Goal: Task Accomplishment & Management: Manage account settings

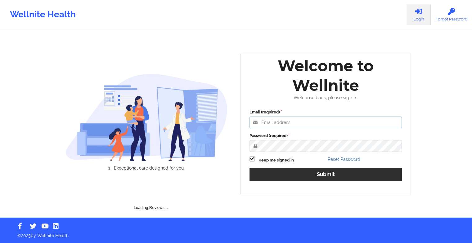
type input "[EMAIL_ADDRESS][DOMAIN_NAME]"
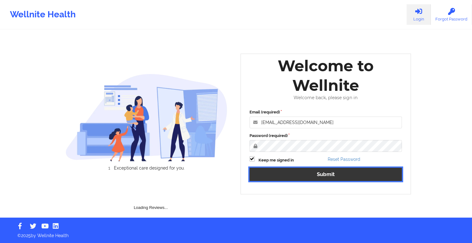
click at [290, 177] on button "Submit" at bounding box center [326, 174] width 153 height 13
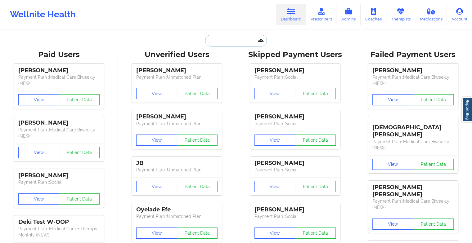
click at [222, 38] on input "text" at bounding box center [235, 41] width 61 height 12
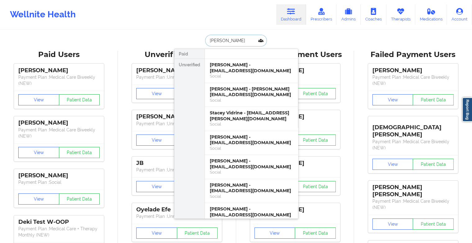
type input "[PERSON_NAME]"
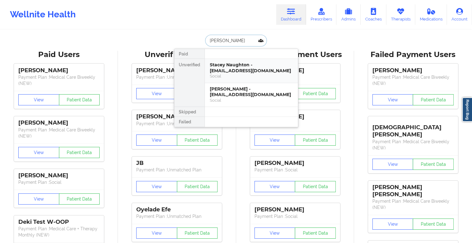
click at [237, 80] on div "Stacey Naughton - [EMAIL_ADDRESS][DOMAIN_NAME] Social" at bounding box center [251, 71] width 93 height 24
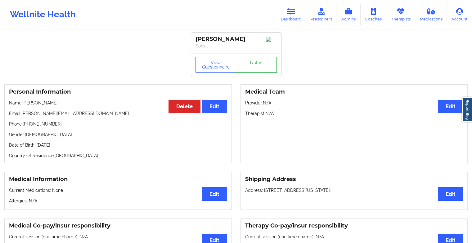
click at [269, 66] on link "Notes" at bounding box center [256, 65] width 41 height 16
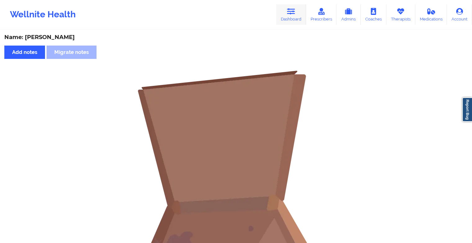
click at [292, 18] on link "Dashboard" at bounding box center [291, 14] width 30 height 20
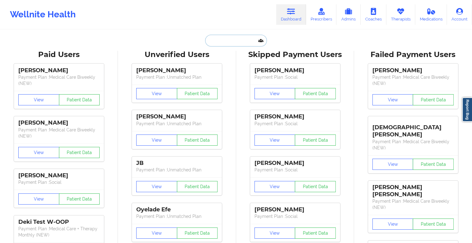
click at [231, 39] on input "text" at bounding box center [235, 41] width 61 height 12
type input "s"
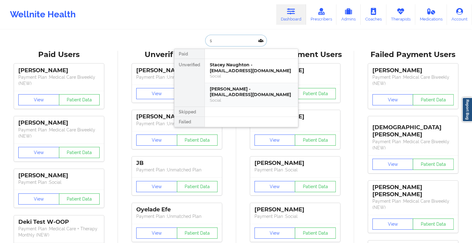
click at [240, 96] on div "[PERSON_NAME] - [EMAIL_ADDRESS][DOMAIN_NAME]" at bounding box center [251, 91] width 83 height 11
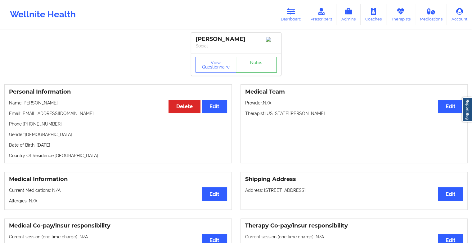
click at [263, 68] on link "Notes" at bounding box center [256, 65] width 41 height 16
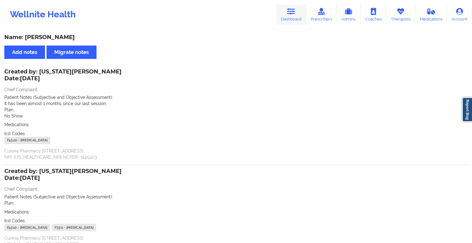
click at [294, 16] on link "Dashboard" at bounding box center [291, 14] width 30 height 20
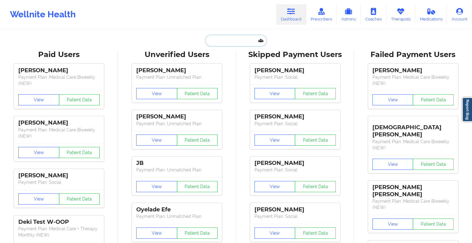
click at [234, 40] on input "text" at bounding box center [235, 41] width 61 height 12
type input "s"
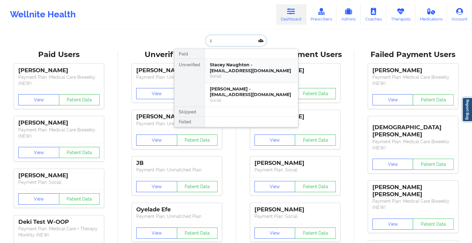
click at [226, 74] on div "Social" at bounding box center [251, 76] width 83 height 5
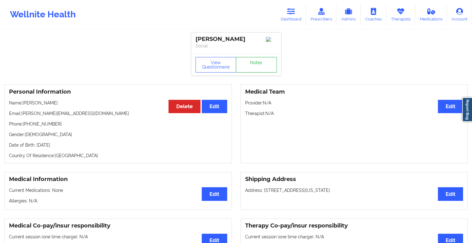
click at [256, 73] on link "Notes" at bounding box center [256, 65] width 41 height 16
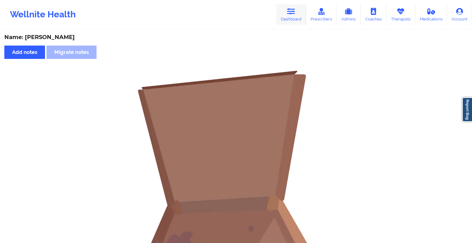
click at [295, 15] on icon at bounding box center [291, 11] width 8 height 7
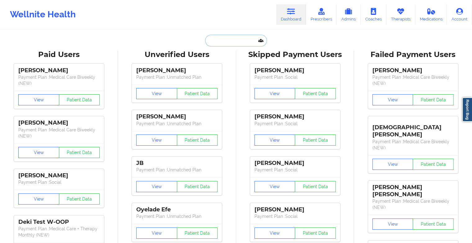
click at [240, 45] on input "text" at bounding box center [235, 41] width 61 height 12
type input "s"
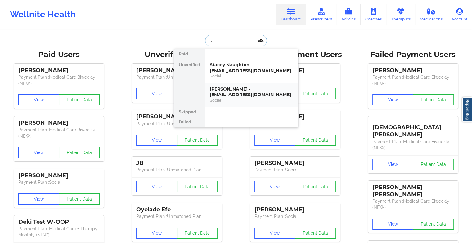
click at [230, 100] on div "Social" at bounding box center [251, 100] width 83 height 5
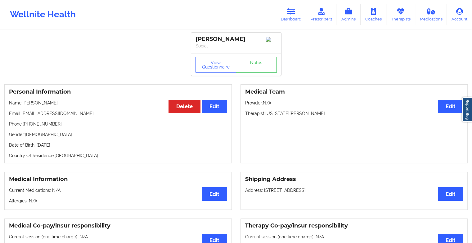
drag, startPoint x: 22, startPoint y: 116, endPoint x: 73, endPoint y: 108, distance: 50.9
click at [73, 108] on div "Personal Information Edit Delete Name: [PERSON_NAME] Email: [EMAIL_ADDRESS][DOM…" at bounding box center [117, 123] width 227 height 79
drag, startPoint x: 73, startPoint y: 108, endPoint x: 77, endPoint y: 123, distance: 15.5
click at [77, 123] on p "Phone: [PHONE_NUMBER]" at bounding box center [118, 124] width 218 height 6
drag, startPoint x: 22, startPoint y: 115, endPoint x: 73, endPoint y: 109, distance: 51.5
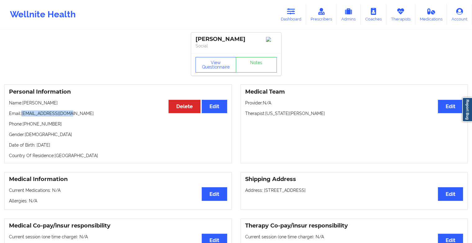
click at [73, 109] on div "Personal Information Edit Delete Name: [PERSON_NAME] Email: [EMAIL_ADDRESS][DOM…" at bounding box center [117, 123] width 227 height 79
copy p "[EMAIL_ADDRESS][DOMAIN_NAME]"
drag, startPoint x: 23, startPoint y: 126, endPoint x: 57, endPoint y: 124, distance: 33.5
click at [57, 124] on p "Phone: [PHONE_NUMBER]" at bounding box center [118, 124] width 218 height 6
copy p "[PHONE_NUMBER]"
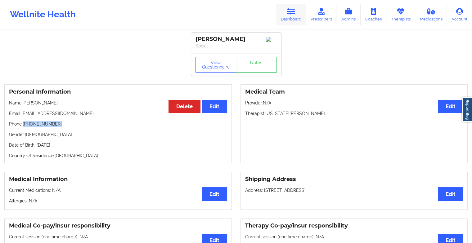
click at [293, 20] on link "Dashboard" at bounding box center [291, 14] width 30 height 20
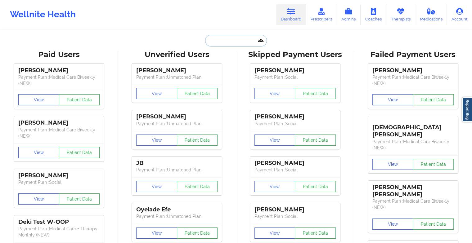
click at [230, 39] on input "text" at bounding box center [235, 41] width 61 height 12
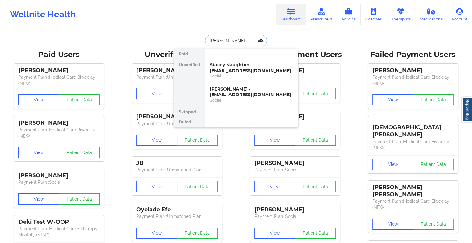
type input "[PERSON_NAME] dr"
click at [228, 68] on div "[PERSON_NAME] - [EMAIL_ADDRESS][DOMAIN_NAME]" at bounding box center [251, 67] width 83 height 11
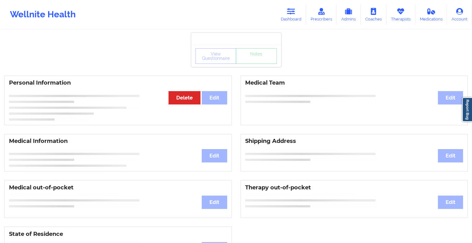
click at [255, 67] on div "View Questionnaire Notes" at bounding box center [236, 56] width 90 height 22
click at [255, 64] on link "Notes" at bounding box center [256, 56] width 41 height 16
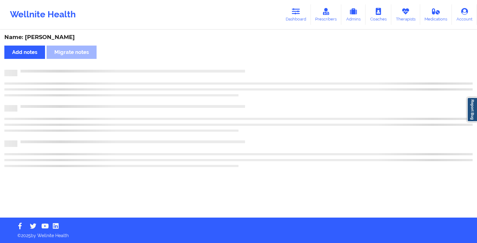
click at [255, 67] on div "Name: [PERSON_NAME] Add notes Migrate notes" at bounding box center [238, 123] width 477 height 187
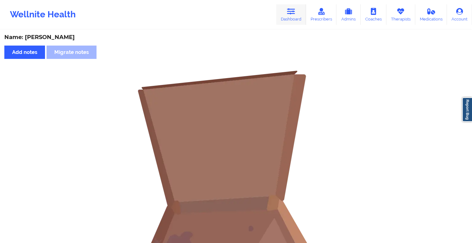
click at [291, 10] on link "Dashboard" at bounding box center [291, 14] width 30 height 20
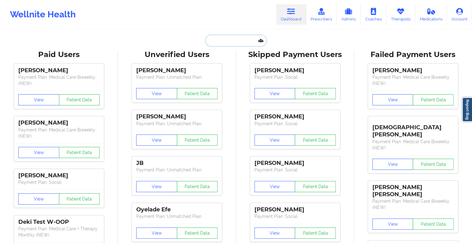
click at [237, 39] on input "text" at bounding box center [235, 41] width 61 height 12
type input "j"
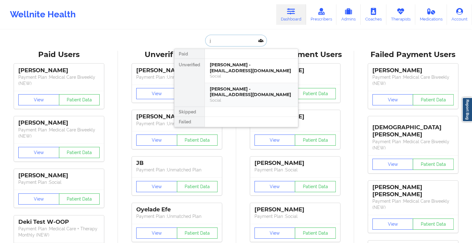
click at [242, 85] on div "[PERSON_NAME] - [EMAIL_ADDRESS][DOMAIN_NAME] Social" at bounding box center [251, 95] width 93 height 24
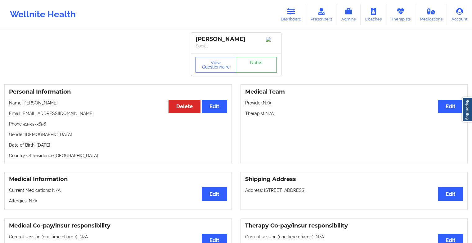
click at [256, 61] on link "Notes" at bounding box center [256, 65] width 41 height 16
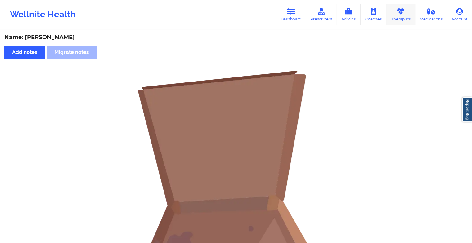
click at [401, 20] on link "Therapists" at bounding box center [400, 14] width 29 height 20
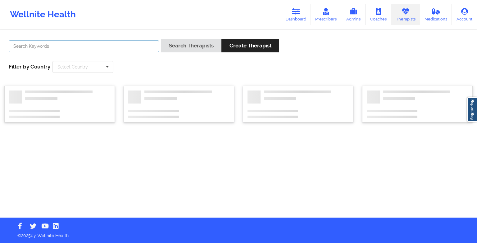
click at [125, 49] on input "text" at bounding box center [84, 46] width 150 height 12
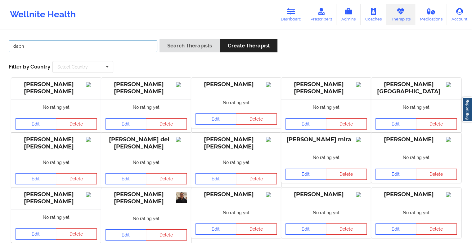
type input "[PERSON_NAME]"
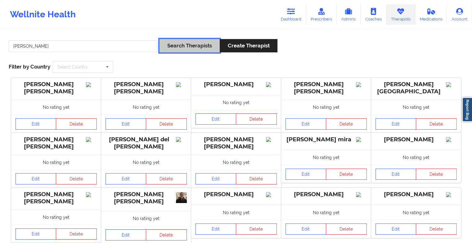
click at [204, 43] on button "Search Therapists" at bounding box center [190, 45] width 60 height 13
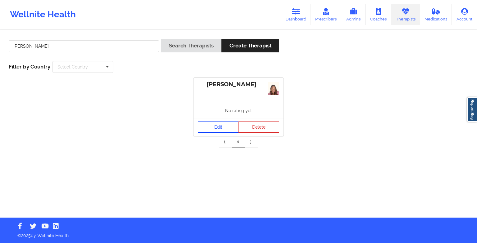
click at [212, 127] on link "Edit" at bounding box center [218, 127] width 41 height 11
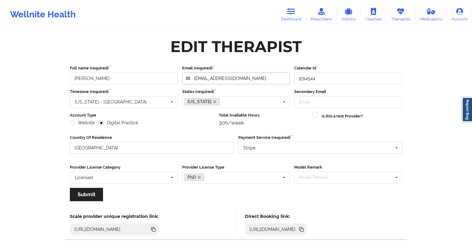
drag, startPoint x: 261, startPoint y: 79, endPoint x: 173, endPoint y: 74, distance: 88.3
click at [173, 74] on div "Full name (required) [PERSON_NAME] Email (required) [EMAIL_ADDRESS][DOMAIN_NAME…" at bounding box center [236, 74] width 337 height 19
click at [290, 12] on icon at bounding box center [291, 11] width 8 height 7
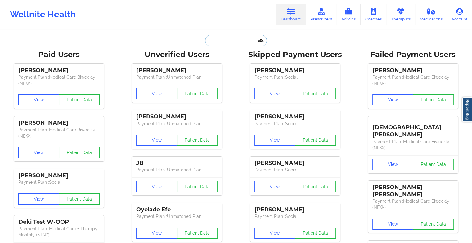
click at [240, 38] on input "text" at bounding box center [235, 41] width 61 height 12
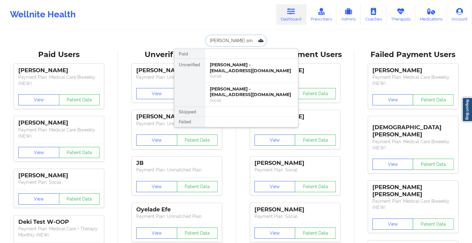
type input "[PERSON_NAME] smi"
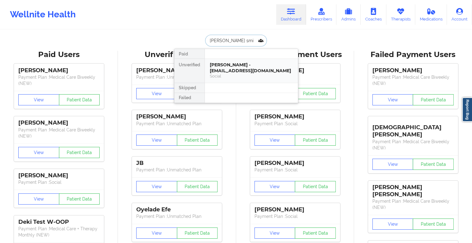
click at [238, 69] on div "[PERSON_NAME] - [EMAIL_ADDRESS][DOMAIN_NAME]" at bounding box center [251, 67] width 83 height 11
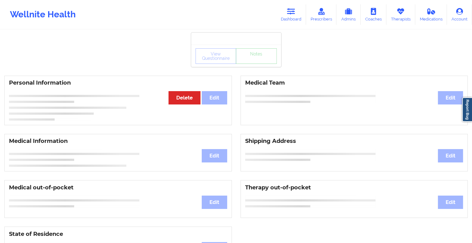
click at [259, 66] on div "View Questionnaire Notes" at bounding box center [236, 56] width 90 height 22
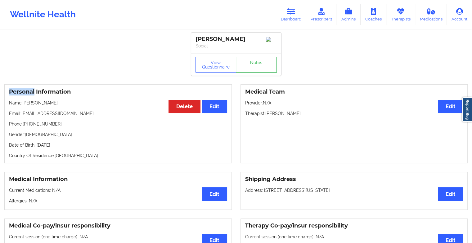
click at [259, 66] on link "Notes" at bounding box center [256, 65] width 41 height 16
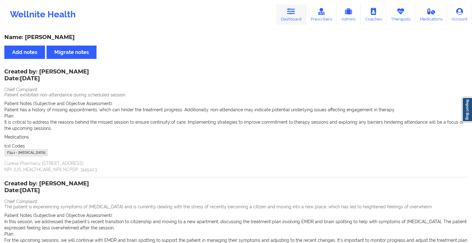
click at [292, 13] on icon at bounding box center [291, 11] width 8 height 7
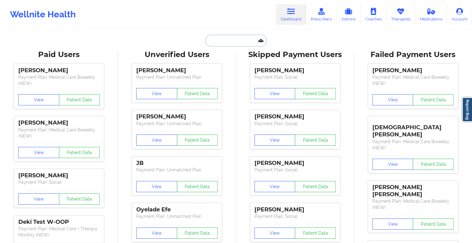
click at [227, 38] on input "text" at bounding box center [235, 41] width 61 height 12
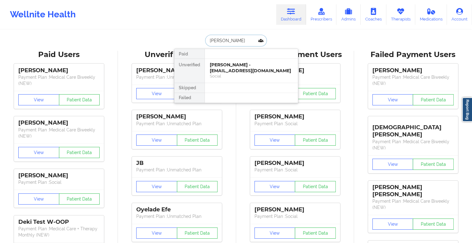
type input "[PERSON_NAME]"
click at [233, 70] on div "[PERSON_NAME] - [EMAIL_ADDRESS][DOMAIN_NAME]" at bounding box center [251, 67] width 83 height 11
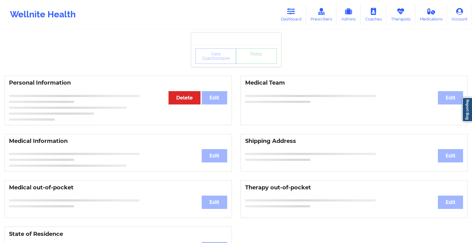
click at [254, 65] on div "View Questionnaire Notes" at bounding box center [236, 56] width 90 height 22
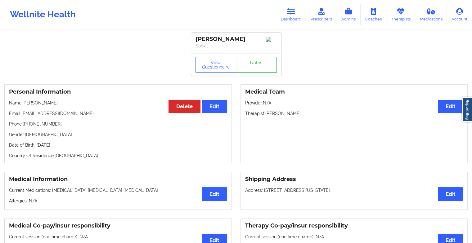
click at [254, 65] on link "Notes" at bounding box center [256, 65] width 41 height 16
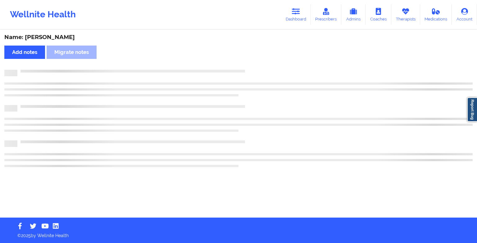
click at [254, 65] on div "Name: [PERSON_NAME] Add notes Migrate notes" at bounding box center [238, 123] width 477 height 187
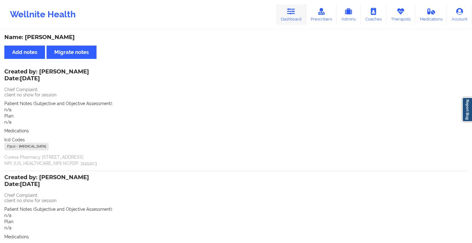
click at [293, 15] on link "Dashboard" at bounding box center [291, 14] width 30 height 20
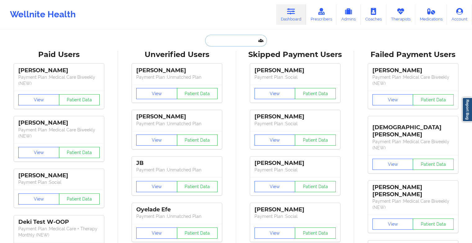
click at [226, 42] on input "text" at bounding box center [235, 41] width 61 height 12
paste input "[PERSON_NAME]"
type input "[PERSON_NAME]"
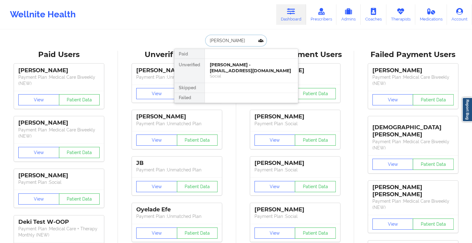
click at [237, 69] on div "[PERSON_NAME] - [EMAIL_ADDRESS][DOMAIN_NAME]" at bounding box center [251, 67] width 83 height 11
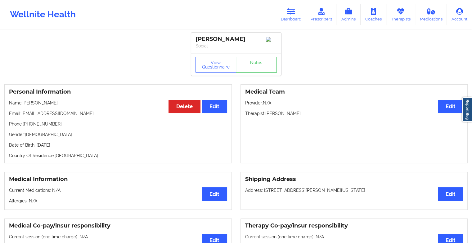
click at [260, 71] on link "Notes" at bounding box center [256, 65] width 41 height 16
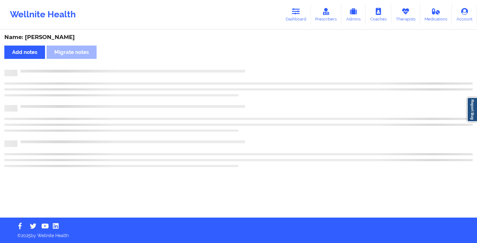
click at [260, 70] on div at bounding box center [244, 70] width 455 height 0
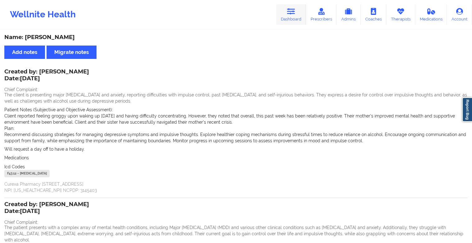
click at [286, 12] on link "Dashboard" at bounding box center [291, 14] width 30 height 20
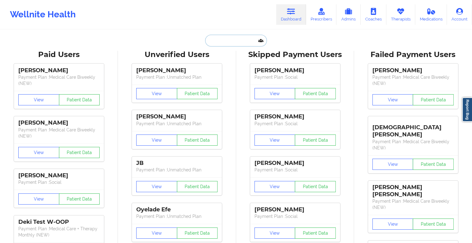
click at [222, 37] on input "text" at bounding box center [235, 41] width 61 height 12
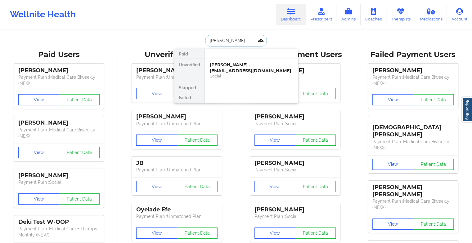
type input "[PERSON_NAME]"
click at [240, 69] on div "[PERSON_NAME] - [EMAIL_ADDRESS][DOMAIN_NAME]" at bounding box center [251, 67] width 83 height 11
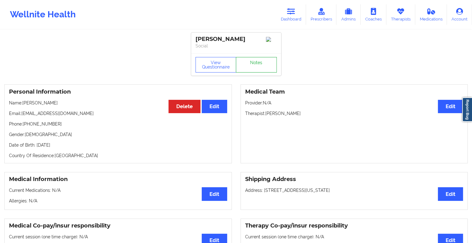
click at [256, 64] on link "Notes" at bounding box center [256, 65] width 41 height 16
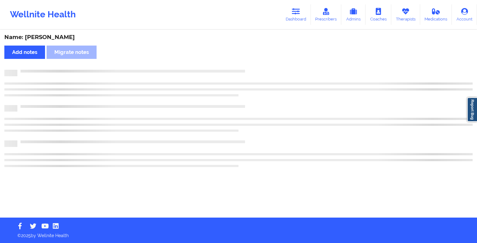
click at [256, 64] on div "Name: [PERSON_NAME] Add notes Migrate notes" at bounding box center [238, 123] width 477 height 187
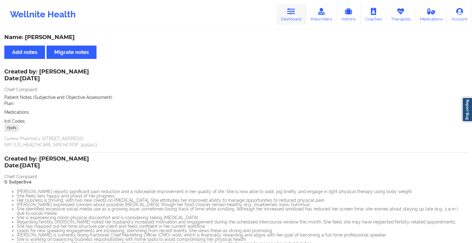
click at [286, 16] on link "Dashboard" at bounding box center [291, 14] width 30 height 20
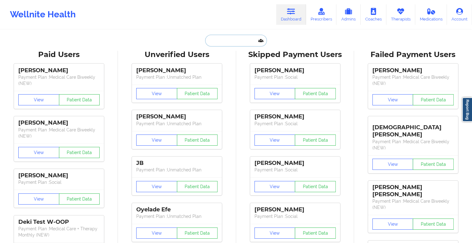
click at [226, 45] on input "text" at bounding box center [235, 41] width 61 height 12
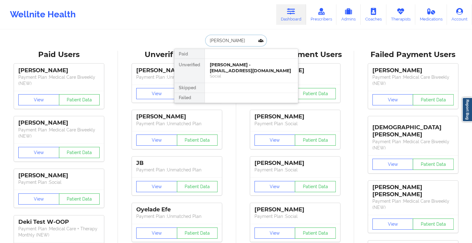
type input "[PERSON_NAME]"
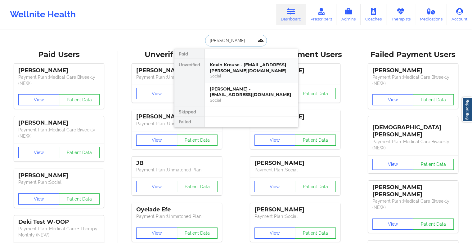
click at [243, 68] on div "Kevin Krouse - [EMAIL_ADDRESS][PERSON_NAME][DOMAIN_NAME]" at bounding box center [251, 67] width 83 height 11
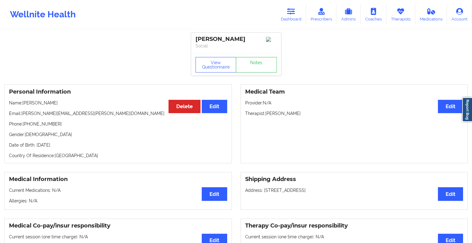
click at [257, 62] on div "View Questionnaire Notes" at bounding box center [236, 65] width 81 height 16
click at [257, 62] on link "Notes" at bounding box center [256, 65] width 41 height 16
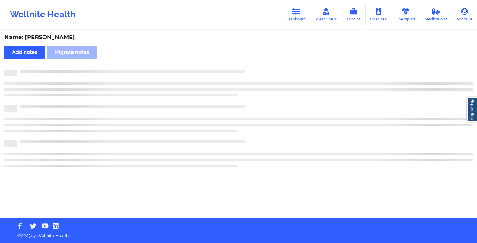
click at [257, 62] on div "Name: [PERSON_NAME] Add notes Migrate notes" at bounding box center [238, 123] width 477 height 187
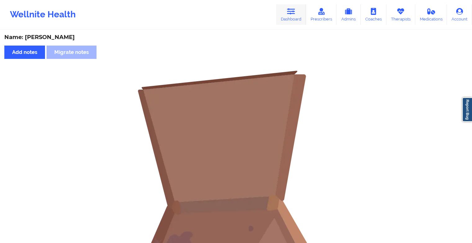
click at [297, 6] on link "Dashboard" at bounding box center [291, 14] width 30 height 20
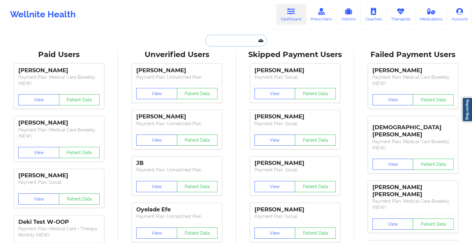
click at [214, 40] on input "text" at bounding box center [235, 41] width 61 height 12
type input "k"
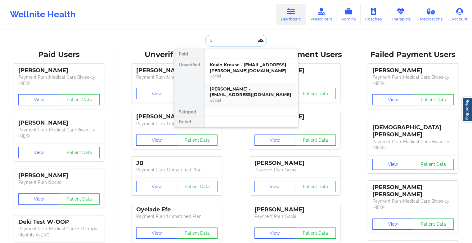
click at [241, 96] on div "[PERSON_NAME] - [EMAIL_ADDRESS][DOMAIN_NAME]" at bounding box center [251, 91] width 83 height 11
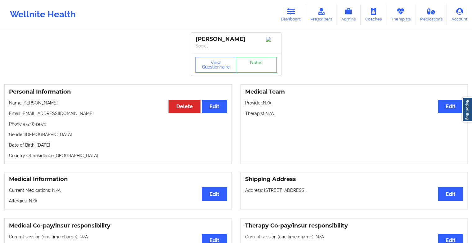
click at [256, 68] on link "Notes" at bounding box center [256, 65] width 41 height 16
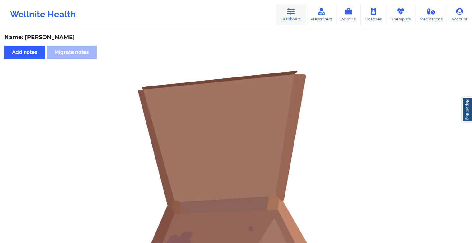
click at [286, 16] on link "Dashboard" at bounding box center [291, 14] width 30 height 20
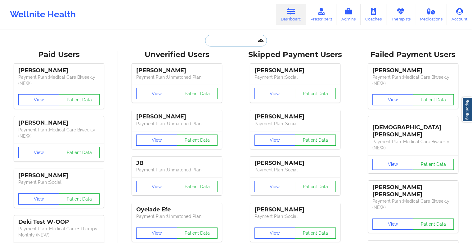
click at [229, 39] on input "text" at bounding box center [235, 41] width 61 height 12
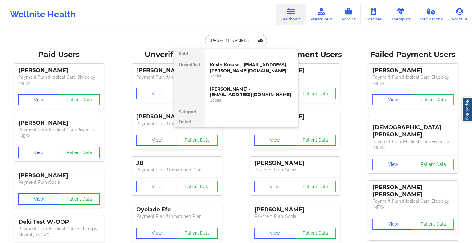
type input "[PERSON_NAME]"
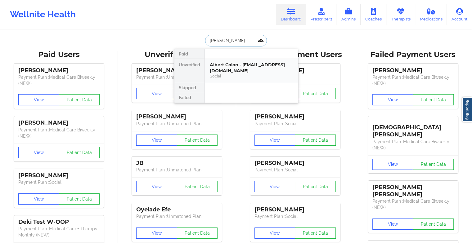
click at [226, 63] on div "Albert Colon - [EMAIL_ADDRESS][DOMAIN_NAME]" at bounding box center [251, 67] width 83 height 11
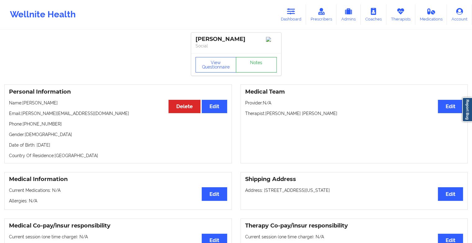
click at [256, 65] on link "Notes" at bounding box center [256, 65] width 41 height 16
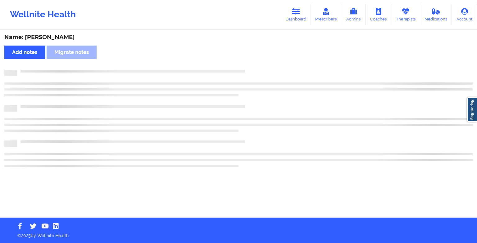
click at [256, 65] on div "Name: [PERSON_NAME] Add notes Migrate notes" at bounding box center [238, 123] width 477 height 187
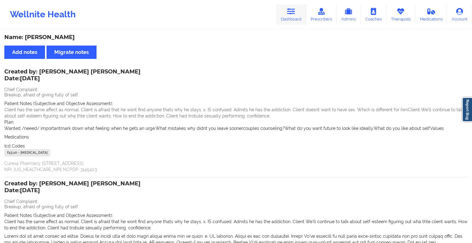
click at [288, 12] on link "Dashboard" at bounding box center [291, 14] width 30 height 20
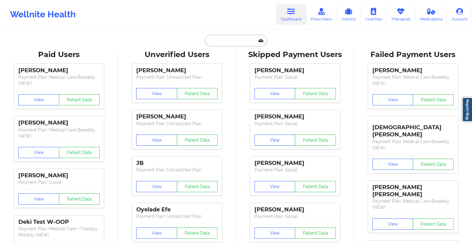
click at [226, 42] on input "text" at bounding box center [235, 41] width 61 height 12
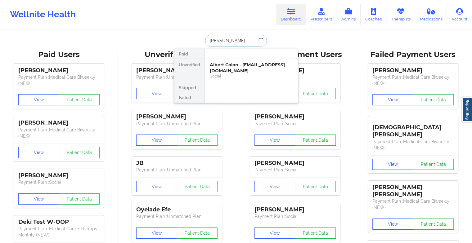
type input "[PERSON_NAME]"
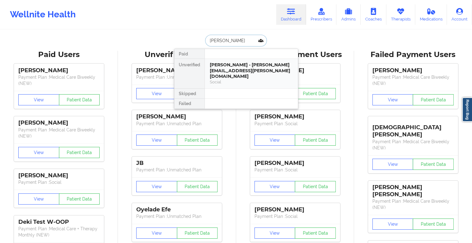
click at [248, 68] on div "[PERSON_NAME] - [PERSON_NAME][EMAIL_ADDRESS][PERSON_NAME][DOMAIN_NAME]" at bounding box center [251, 70] width 83 height 17
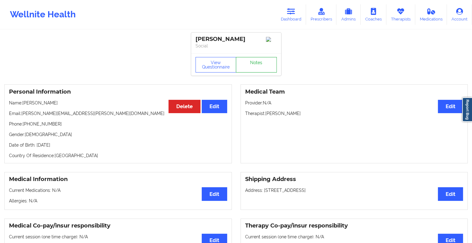
click at [250, 65] on link "Notes" at bounding box center [256, 65] width 41 height 16
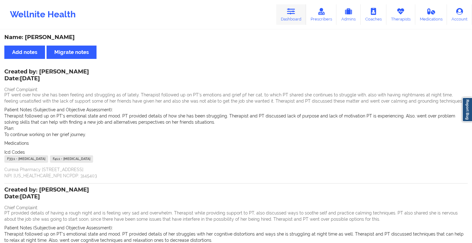
click at [287, 14] on link "Dashboard" at bounding box center [291, 14] width 30 height 20
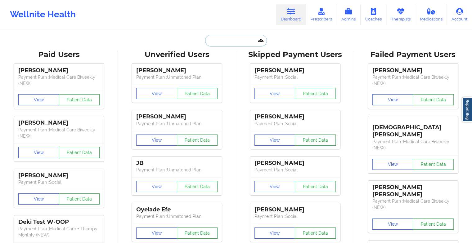
click at [232, 39] on input "text" at bounding box center [235, 41] width 61 height 12
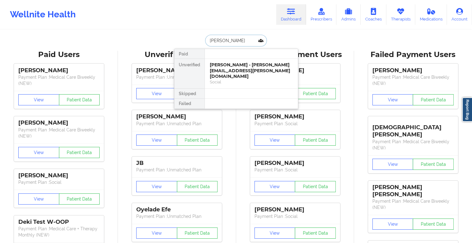
type input "[PERSON_NAME]"
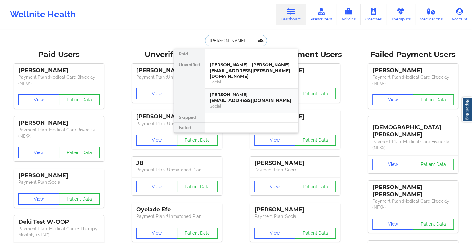
click at [245, 93] on div "[PERSON_NAME] - [EMAIL_ADDRESS][DOMAIN_NAME]" at bounding box center [251, 97] width 83 height 11
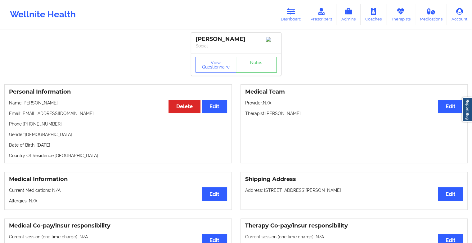
click at [256, 58] on div "View Questionnaire Notes" at bounding box center [236, 64] width 90 height 22
drag, startPoint x: 256, startPoint y: 58, endPoint x: 256, endPoint y: 62, distance: 4.0
click at [256, 62] on div "View Questionnaire Notes" at bounding box center [236, 64] width 90 height 22
click at [256, 62] on link "Notes" at bounding box center [256, 65] width 41 height 16
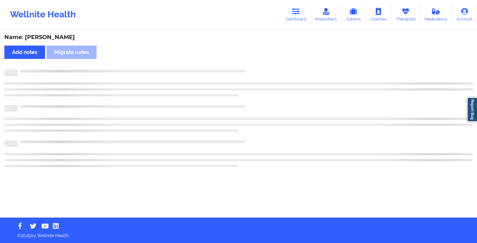
click at [256, 62] on div "Name: [PERSON_NAME] Add notes Migrate notes" at bounding box center [238, 123] width 477 height 187
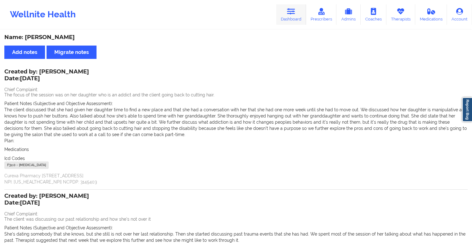
click at [293, 22] on link "Dashboard" at bounding box center [291, 14] width 30 height 20
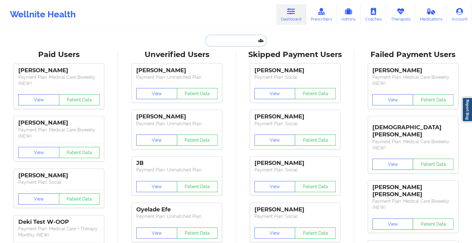
click at [241, 40] on input "text" at bounding box center [235, 41] width 61 height 12
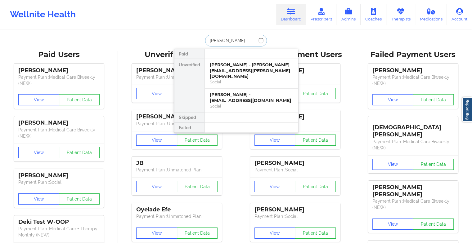
type input "[PERSON_NAME]"
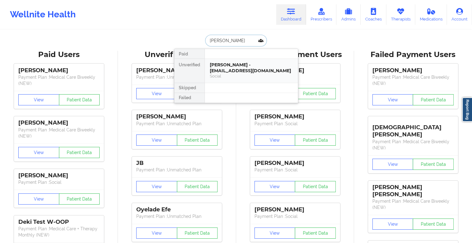
click at [235, 61] on div "[PERSON_NAME] - [EMAIL_ADDRESS][DOMAIN_NAME] Social" at bounding box center [251, 71] width 93 height 24
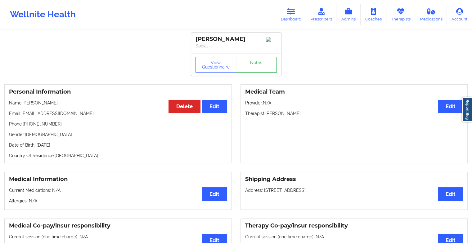
click at [252, 64] on link "Notes" at bounding box center [256, 65] width 41 height 16
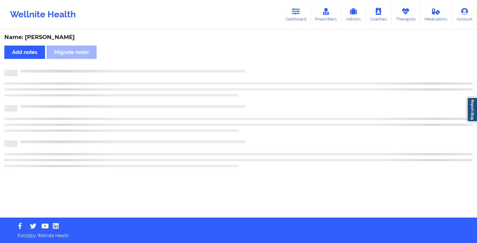
click at [279, 85] on div "Name: [PERSON_NAME] Add notes Migrate notes" at bounding box center [238, 123] width 477 height 187
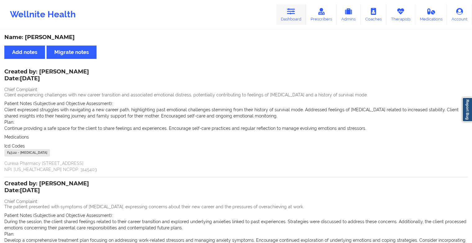
click at [295, 19] on link "Dashboard" at bounding box center [291, 14] width 30 height 20
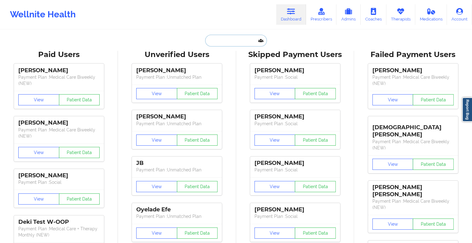
click at [238, 40] on input "text" at bounding box center [235, 41] width 61 height 12
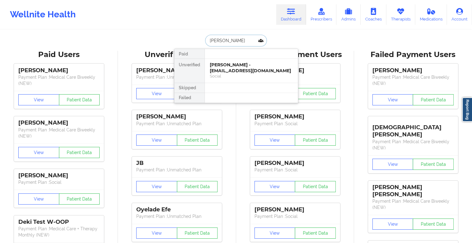
type input "[PERSON_NAME]"
click at [247, 71] on div "[PERSON_NAME] - [EMAIL_ADDRESS][DOMAIN_NAME]" at bounding box center [251, 67] width 83 height 11
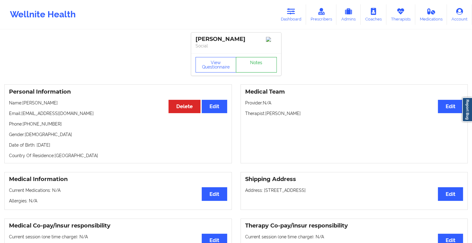
click at [254, 69] on link "Notes" at bounding box center [256, 65] width 41 height 16
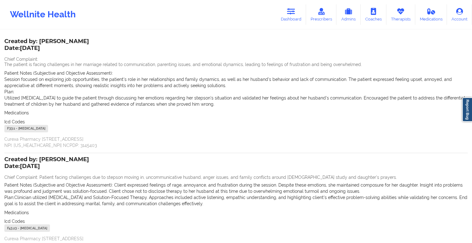
scroll to position [26, 0]
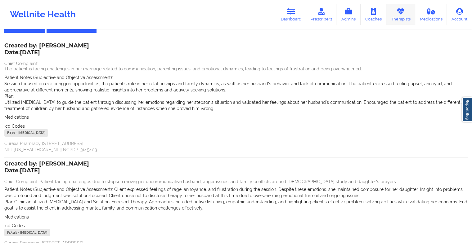
click at [402, 16] on link "Therapists" at bounding box center [400, 14] width 29 height 20
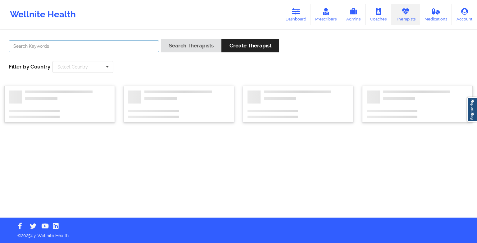
click at [142, 44] on input "text" at bounding box center [84, 46] width 150 height 12
type input "[PERSON_NAME]"
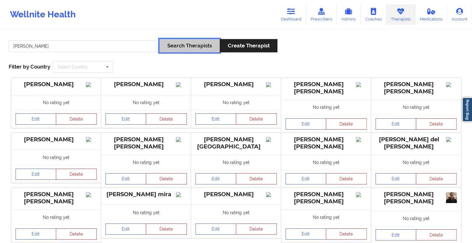
click at [177, 49] on button "Search Therapists" at bounding box center [190, 45] width 60 height 13
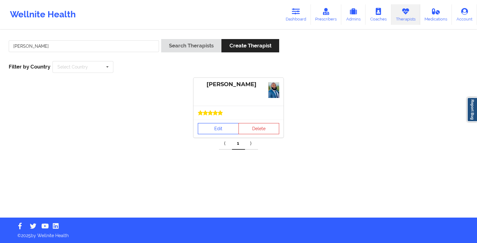
click at [212, 124] on link "Edit" at bounding box center [218, 128] width 41 height 11
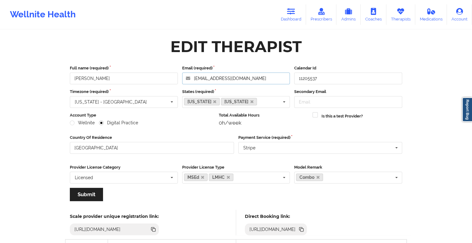
drag, startPoint x: 263, startPoint y: 83, endPoint x: 161, endPoint y: 77, distance: 101.9
click at [161, 77] on div "Full name (required) [PERSON_NAME] Email (required) [EMAIL_ADDRESS][DOMAIN_NAME…" at bounding box center [236, 74] width 337 height 19
click at [304, 11] on link "Dashboard" at bounding box center [291, 14] width 30 height 20
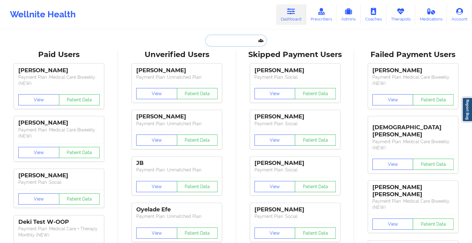
click at [222, 40] on input "text" at bounding box center [235, 41] width 61 height 12
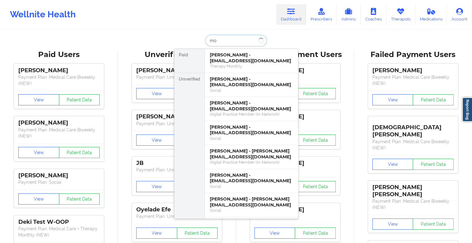
type input "m"
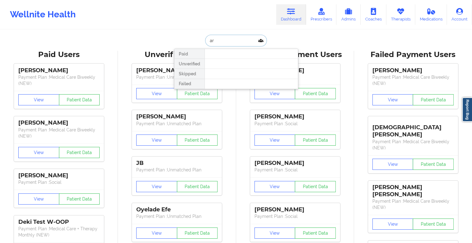
type input "a"
type input "m"
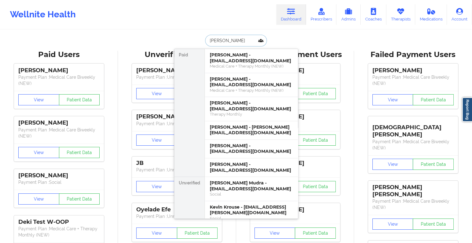
type input "[PERSON_NAME]"
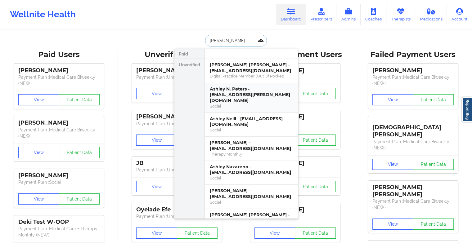
click at [239, 88] on div "Ashley N. Peters - [EMAIL_ADDRESS][PERSON_NAME][DOMAIN_NAME]" at bounding box center [251, 94] width 83 height 17
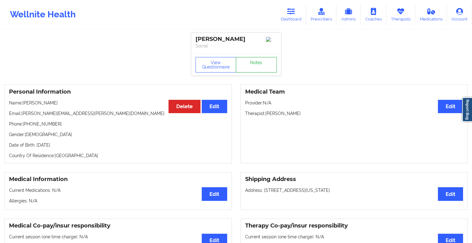
click at [254, 64] on link "Notes" at bounding box center [256, 65] width 41 height 16
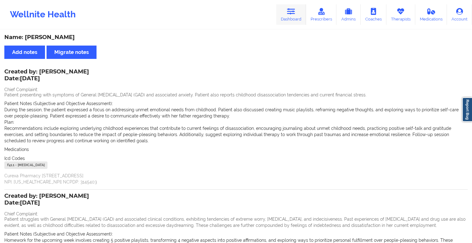
click at [287, 8] on link "Dashboard" at bounding box center [291, 14] width 30 height 20
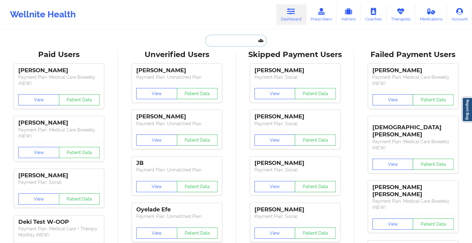
click at [232, 38] on input "text" at bounding box center [235, 41] width 61 height 12
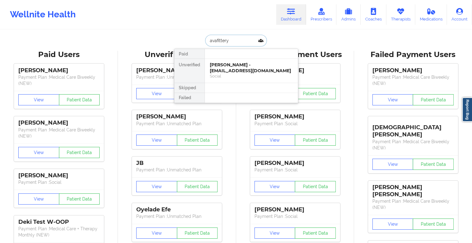
click at [214, 41] on input "avafittery" at bounding box center [235, 41] width 61 height 12
type input "[PERSON_NAME]"
click at [218, 66] on div "[PERSON_NAME] - [EMAIL_ADDRESS][DOMAIN_NAME]" at bounding box center [251, 67] width 83 height 11
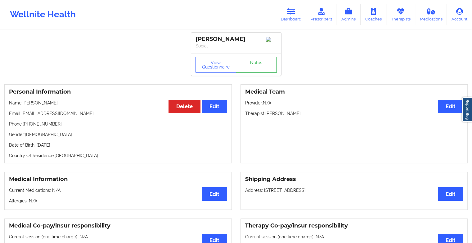
click at [247, 60] on link "Notes" at bounding box center [256, 65] width 41 height 16
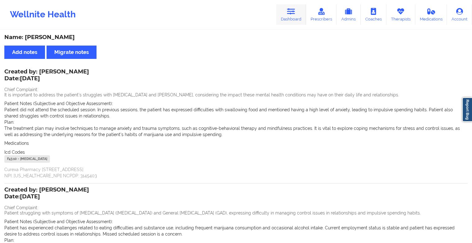
click at [291, 11] on icon at bounding box center [291, 11] width 8 height 7
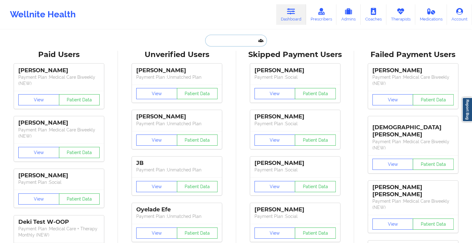
click at [214, 40] on input "text" at bounding box center [235, 41] width 61 height 12
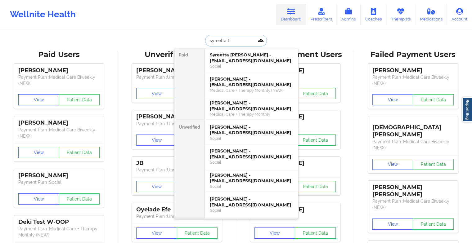
type input "syreetta fu"
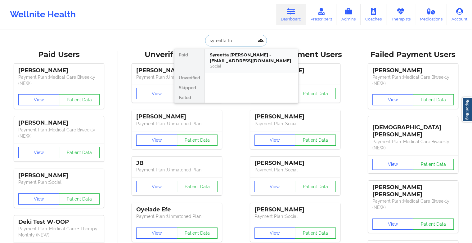
click at [226, 57] on div "Syreetta [PERSON_NAME] - [EMAIL_ADDRESS][DOMAIN_NAME]" at bounding box center [251, 57] width 83 height 11
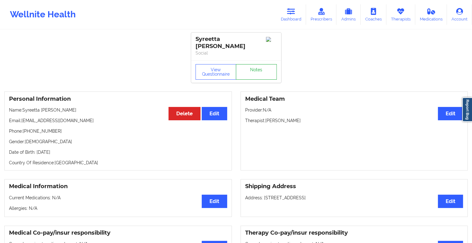
click at [254, 64] on link "Notes" at bounding box center [256, 72] width 41 height 16
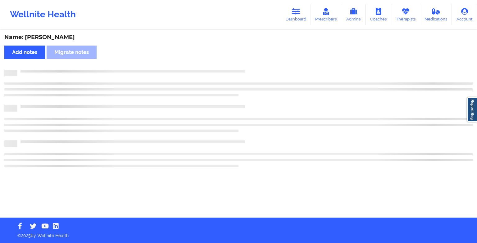
click at [254, 61] on div "Name: [PERSON_NAME] Add notes Migrate notes" at bounding box center [238, 123] width 477 height 187
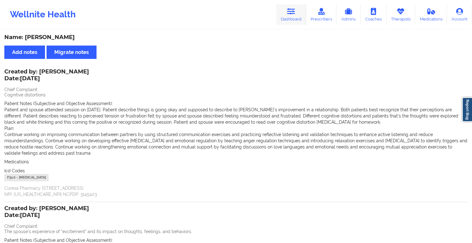
click at [286, 14] on link "Dashboard" at bounding box center [291, 14] width 30 height 20
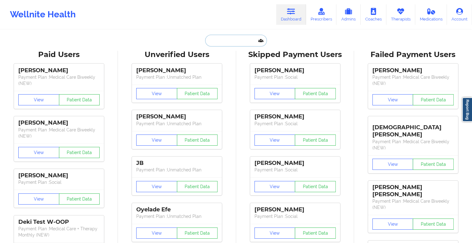
click at [227, 41] on input "text" at bounding box center [235, 41] width 61 height 12
paste input "[EMAIL_ADDRESS][DOMAIN_NAME]"
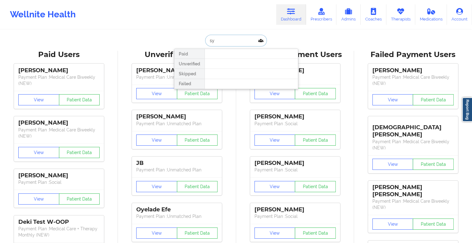
type input "s"
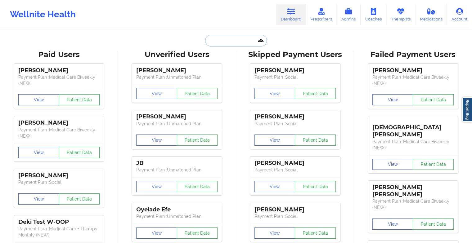
type input "v"
paste input "Syreetta [PERSON_NAME]"
type input "Syreetta [PERSON_NAME]"
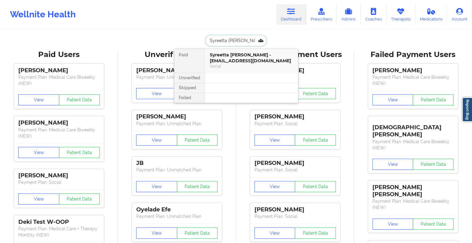
click at [234, 58] on div "Syreetta [PERSON_NAME] - [EMAIL_ADDRESS][DOMAIN_NAME]" at bounding box center [251, 57] width 83 height 11
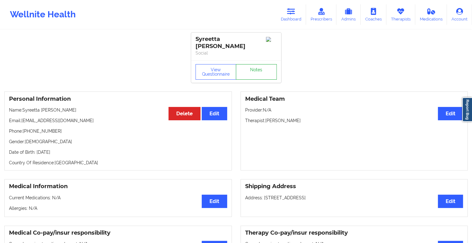
click at [253, 70] on link "Notes" at bounding box center [256, 72] width 41 height 16
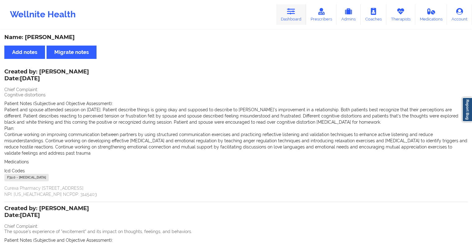
click at [284, 10] on link "Dashboard" at bounding box center [291, 14] width 30 height 20
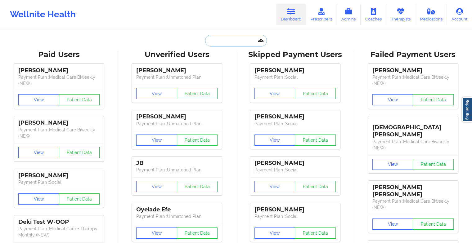
click at [226, 41] on input "text" at bounding box center [235, 41] width 61 height 12
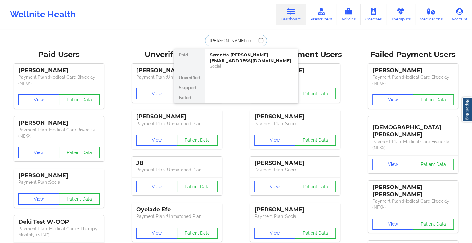
type input "[PERSON_NAME]"
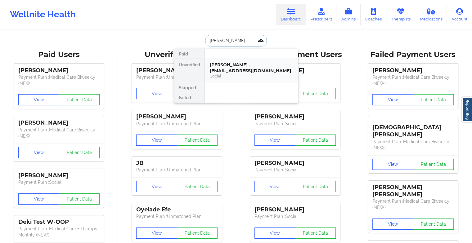
click at [241, 70] on div "[PERSON_NAME] - [EMAIL_ADDRESS][DOMAIN_NAME]" at bounding box center [251, 67] width 83 height 11
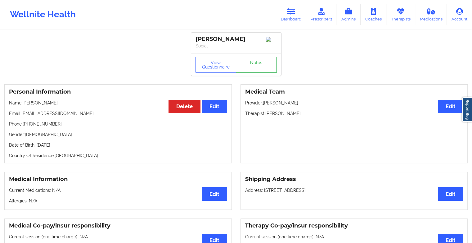
click at [250, 60] on link "Notes" at bounding box center [256, 65] width 41 height 16
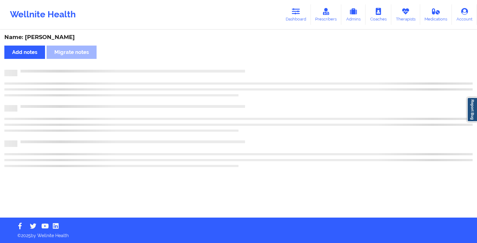
click at [250, 60] on div "Name: [PERSON_NAME] Add notes Migrate notes" at bounding box center [238, 123] width 477 height 187
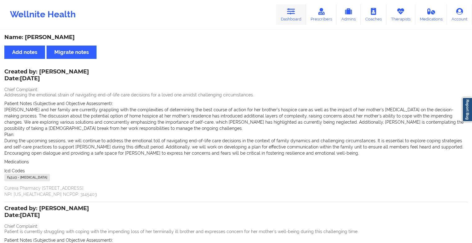
click at [295, 16] on link "Dashboard" at bounding box center [291, 14] width 30 height 20
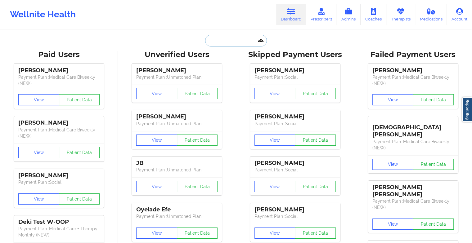
click at [236, 46] on input "text" at bounding box center [235, 41] width 61 height 12
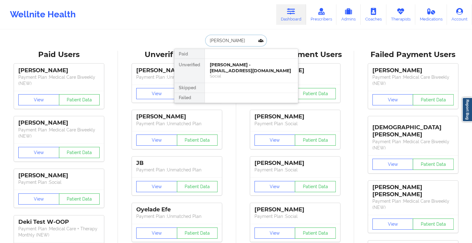
type input "[PERSON_NAME]"
click at [240, 71] on div "[PERSON_NAME] - [EMAIL_ADDRESS][DOMAIN_NAME]" at bounding box center [251, 67] width 83 height 11
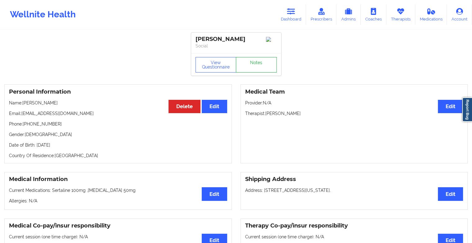
click at [259, 61] on link "Notes" at bounding box center [256, 65] width 41 height 16
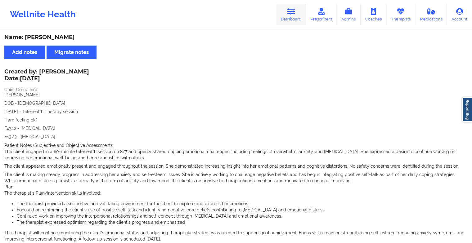
click at [279, 19] on link "Dashboard" at bounding box center [291, 14] width 30 height 20
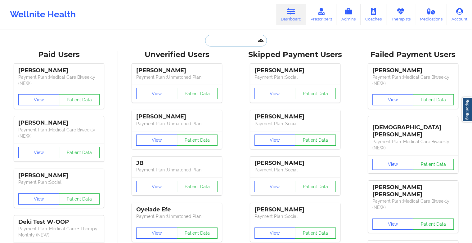
click at [237, 39] on input "text" at bounding box center [235, 41] width 61 height 12
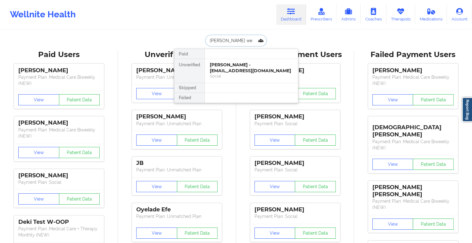
type input "cameron web"
click at [232, 68] on div "[PERSON_NAME] - [EMAIL_ADDRESS][DOMAIN_NAME]" at bounding box center [251, 67] width 83 height 11
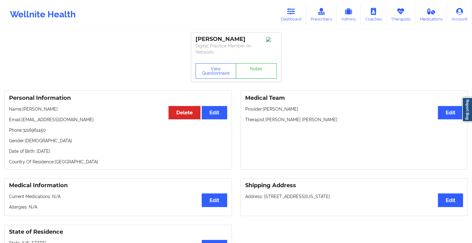
click at [263, 65] on link "Notes" at bounding box center [256, 71] width 41 height 16
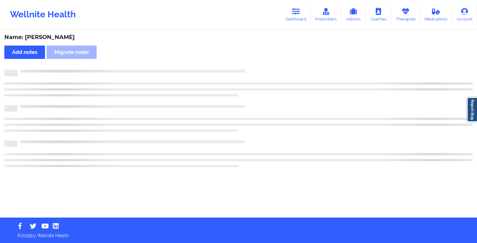
click at [263, 65] on div "Name: [PERSON_NAME] Add notes Migrate notes" at bounding box center [238, 123] width 477 height 187
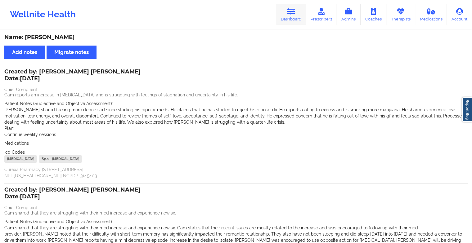
click at [287, 11] on link "Dashboard" at bounding box center [291, 14] width 30 height 20
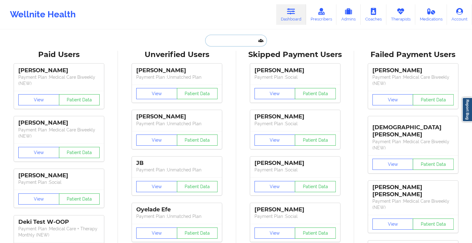
click at [224, 37] on input "text" at bounding box center [235, 41] width 61 height 12
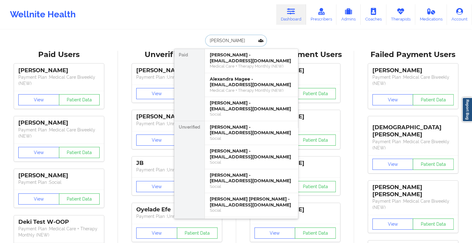
type input "[PERSON_NAME]"
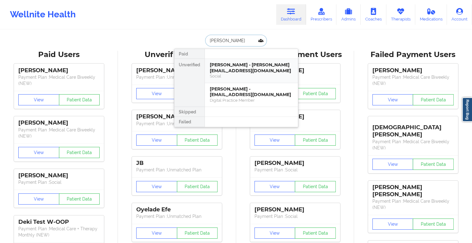
click at [241, 70] on div "[PERSON_NAME] - [PERSON_NAME][EMAIL_ADDRESS][DOMAIN_NAME]" at bounding box center [251, 67] width 83 height 11
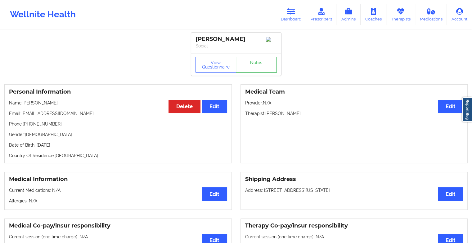
click at [263, 68] on link "Notes" at bounding box center [256, 65] width 41 height 16
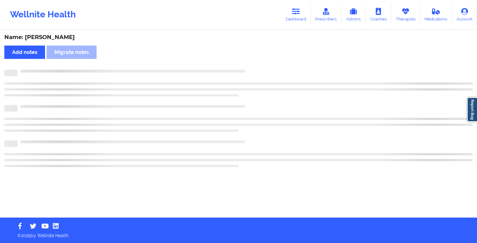
click at [263, 68] on div "Name: [PERSON_NAME] Add notes Migrate notes" at bounding box center [238, 123] width 477 height 187
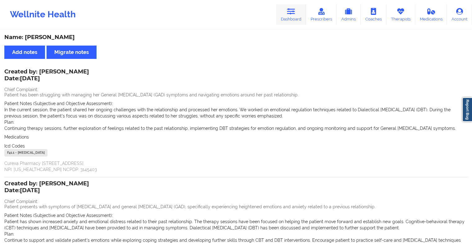
click at [293, 14] on icon at bounding box center [291, 11] width 8 height 7
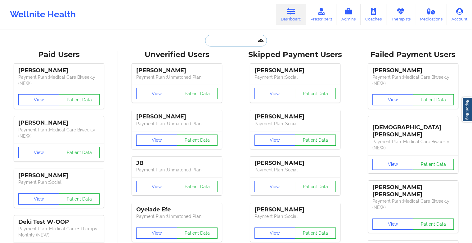
click at [234, 43] on input "text" at bounding box center [235, 41] width 61 height 12
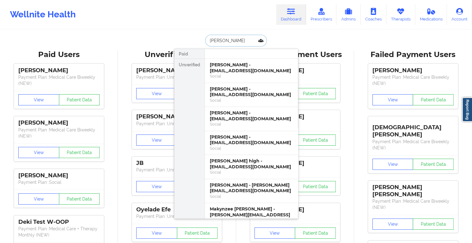
type input "[PERSON_NAME]"
click at [238, 77] on div "Social" at bounding box center [251, 76] width 83 height 5
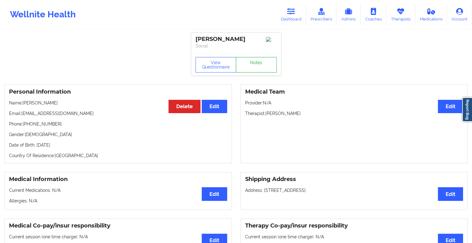
click at [259, 68] on link "Notes" at bounding box center [256, 65] width 41 height 16
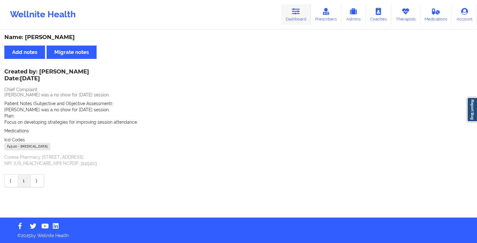
click at [291, 12] on link "Dashboard" at bounding box center [296, 14] width 30 height 20
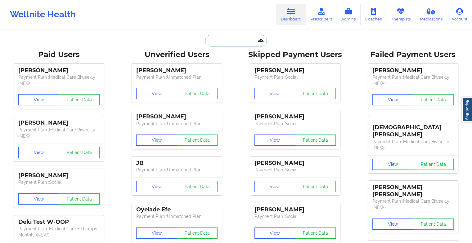
click at [220, 38] on input "text" at bounding box center [235, 41] width 61 height 12
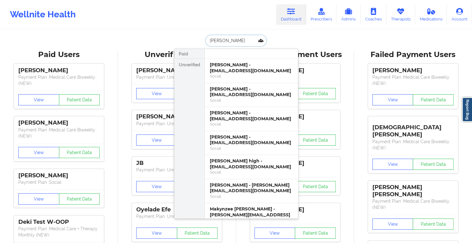
type input "[PERSON_NAME]"
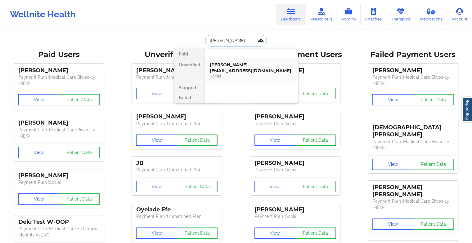
click at [268, 70] on div "[PERSON_NAME] - [EMAIL_ADDRESS][DOMAIN_NAME]" at bounding box center [251, 67] width 83 height 11
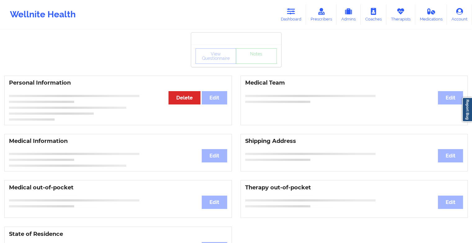
click at [266, 61] on div "View Questionnaire Notes" at bounding box center [236, 56] width 81 height 16
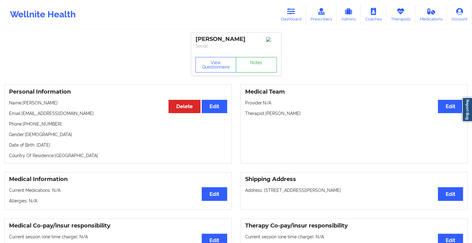
click at [266, 61] on link "Notes" at bounding box center [256, 65] width 41 height 16
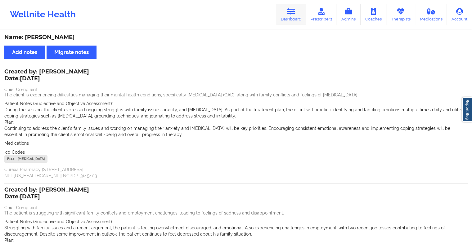
click at [299, 16] on link "Dashboard" at bounding box center [291, 14] width 30 height 20
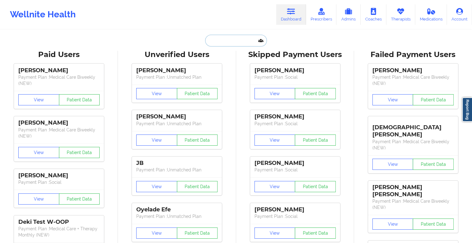
click at [234, 38] on input "text" at bounding box center [235, 41] width 61 height 12
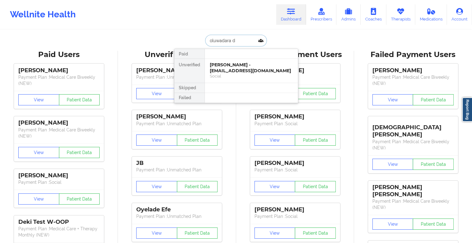
type input "oluwadara du"
click at [239, 70] on div "Oluwadara Durosomo - [EMAIL_ADDRESS][DOMAIN_NAME]" at bounding box center [251, 67] width 83 height 11
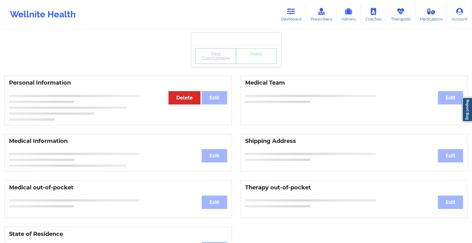
click at [256, 64] on div "View Questionnaire Notes" at bounding box center [236, 56] width 90 height 22
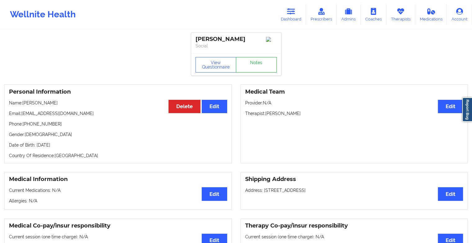
click at [256, 64] on link "Notes" at bounding box center [256, 65] width 41 height 16
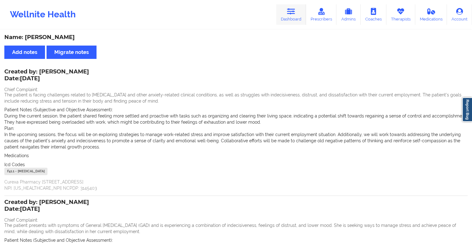
click at [284, 11] on link "Dashboard" at bounding box center [291, 14] width 30 height 20
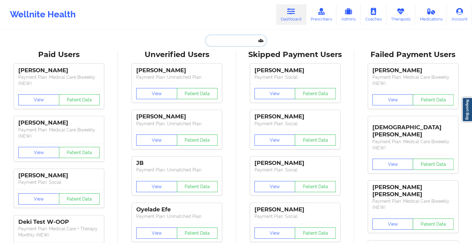
click at [215, 37] on input "text" at bounding box center [235, 41] width 61 height 12
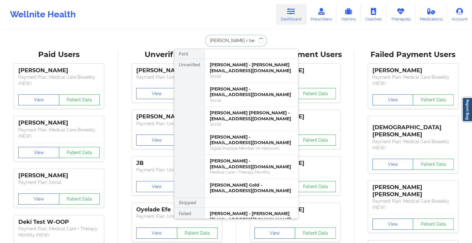
type input "[PERSON_NAME] r [PERSON_NAME]"
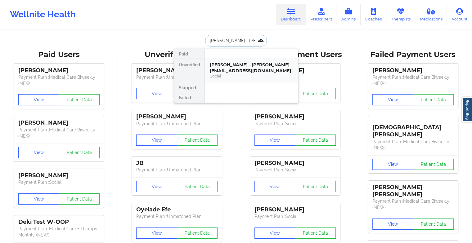
click at [227, 74] on div "Social" at bounding box center [251, 76] width 83 height 5
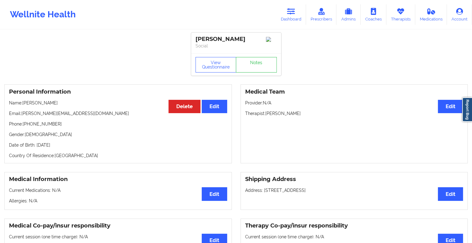
click at [261, 63] on div "View Questionnaire Notes" at bounding box center [236, 65] width 81 height 16
click at [261, 63] on link "Notes" at bounding box center [256, 65] width 41 height 16
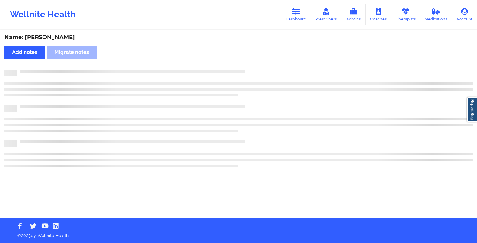
click at [261, 63] on div "Name: [PERSON_NAME] Add notes Migrate notes" at bounding box center [238, 123] width 477 height 187
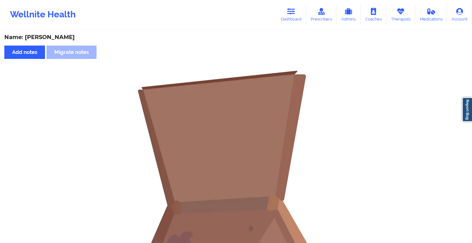
click at [294, 4] on div "Wellnite Health Dashboard Prescribers Admins Coaches Therapists Medications Acc…" at bounding box center [236, 14] width 472 height 25
click at [289, 13] on icon at bounding box center [291, 11] width 8 height 7
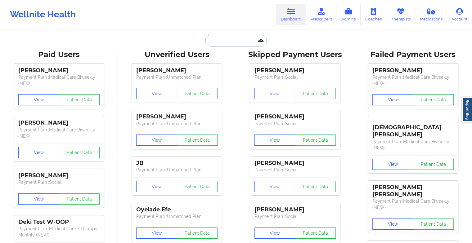
click at [230, 39] on input "text" at bounding box center [235, 41] width 61 height 12
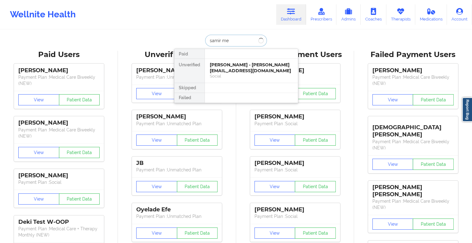
type input "samir mek"
click at [231, 64] on div "[PERSON_NAME] - [PERSON_NAME][EMAIL_ADDRESS][DOMAIN_NAME]" at bounding box center [251, 67] width 83 height 11
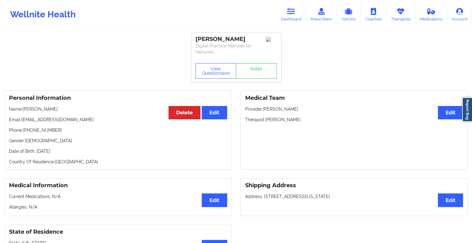
click at [261, 62] on div "View Questionnaire Notes" at bounding box center [236, 71] width 90 height 22
drag, startPoint x: 261, startPoint y: 62, endPoint x: 260, endPoint y: 68, distance: 6.1
click at [260, 68] on div "View Questionnaire Notes" at bounding box center [236, 71] width 90 height 22
click at [260, 68] on link "Notes" at bounding box center [256, 71] width 41 height 16
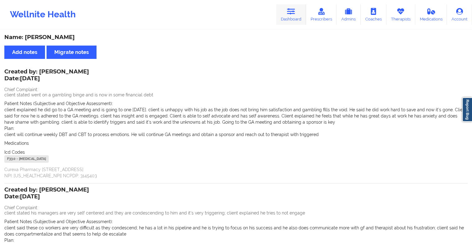
click at [291, 7] on link "Dashboard" at bounding box center [291, 14] width 30 height 20
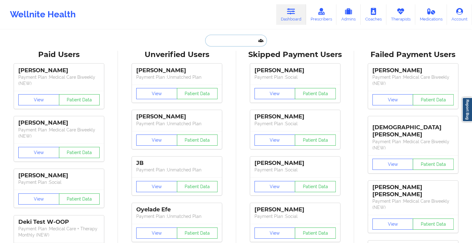
click at [234, 41] on input "text" at bounding box center [235, 41] width 61 height 12
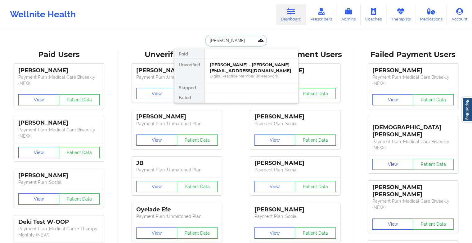
type input "[PERSON_NAME]"
click at [230, 71] on div "[PERSON_NAME] - [PERSON_NAME][EMAIL_ADDRESS][DOMAIN_NAME]" at bounding box center [251, 67] width 83 height 11
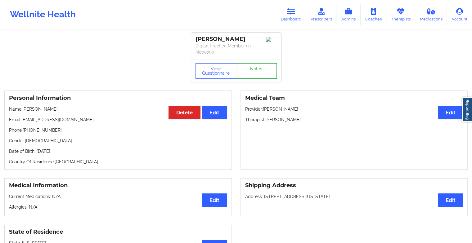
click at [250, 68] on link "Notes" at bounding box center [256, 71] width 41 height 16
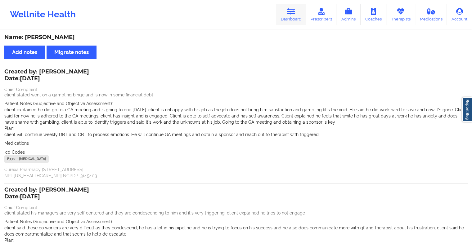
click at [288, 13] on icon at bounding box center [291, 11] width 8 height 7
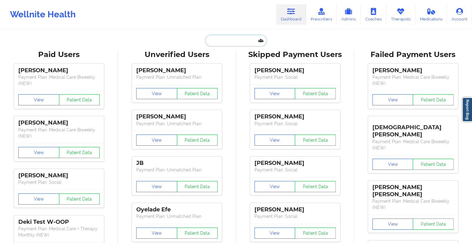
click at [224, 43] on input "text" at bounding box center [235, 41] width 61 height 12
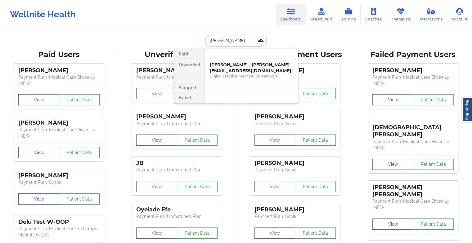
type input "[PERSON_NAME] or"
click at [233, 66] on div "[PERSON_NAME] - [EMAIL_ADDRESS][DOMAIN_NAME]" at bounding box center [251, 67] width 83 height 11
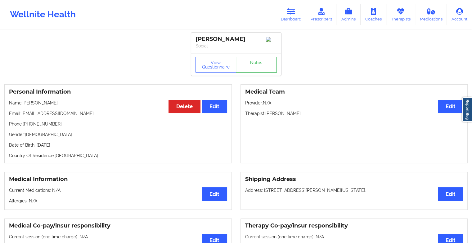
click at [247, 63] on link "Notes" at bounding box center [256, 65] width 41 height 16
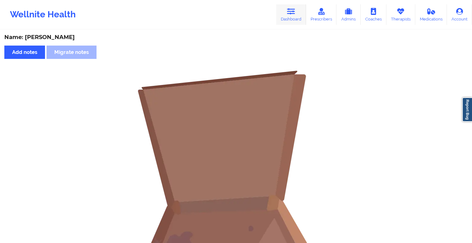
click at [290, 21] on link "Dashboard" at bounding box center [291, 14] width 30 height 20
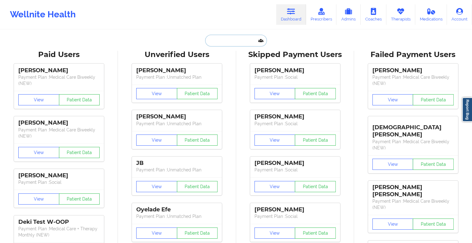
click at [228, 42] on input "text" at bounding box center [235, 41] width 61 height 12
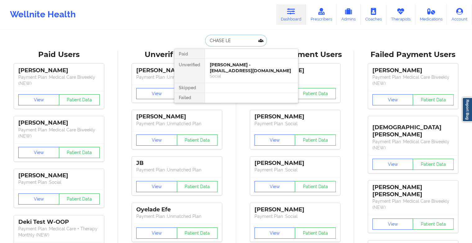
type input "[PERSON_NAME]"
click at [243, 63] on div "[PERSON_NAME] - [EMAIL_ADDRESS][DOMAIN_NAME]" at bounding box center [251, 67] width 83 height 11
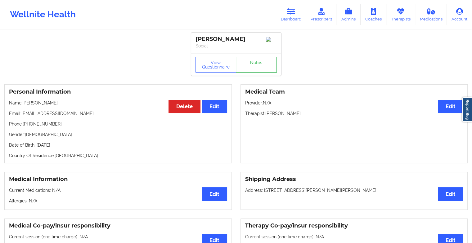
click at [254, 63] on link "Notes" at bounding box center [256, 65] width 41 height 16
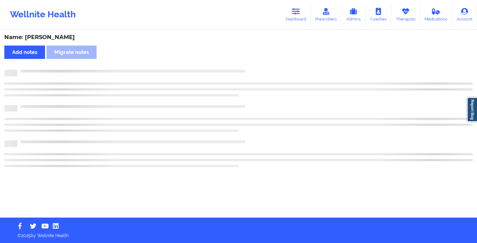
click at [254, 63] on div "Name: [PERSON_NAME] Add notes Migrate notes" at bounding box center [238, 123] width 477 height 187
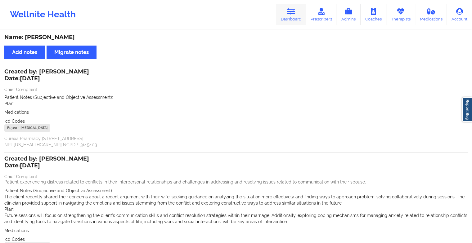
click at [286, 14] on link "Dashboard" at bounding box center [291, 14] width 30 height 20
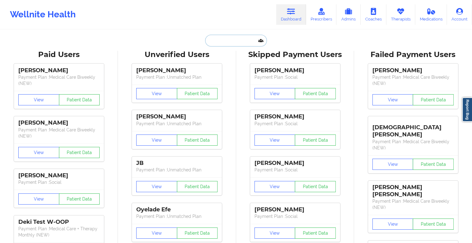
click at [240, 45] on input "text" at bounding box center [235, 41] width 61 height 12
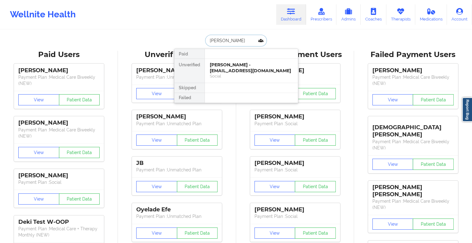
type input "kaitlyn by"
click at [235, 61] on div "[PERSON_NAME] - [EMAIL_ADDRESS][DOMAIN_NAME] Social" at bounding box center [251, 71] width 93 height 24
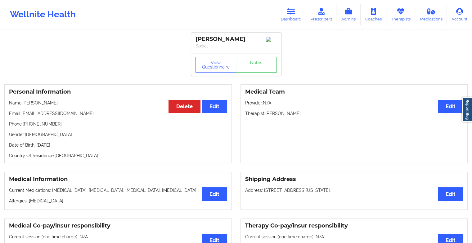
click at [261, 69] on link "Notes" at bounding box center [256, 65] width 41 height 16
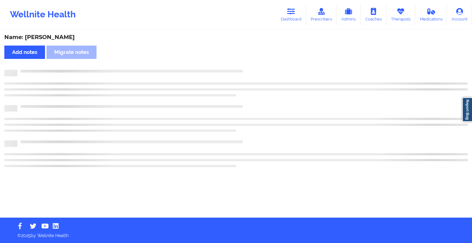
click at [261, 69] on div "Name: [PERSON_NAME] Add notes Migrate notes" at bounding box center [236, 123] width 472 height 187
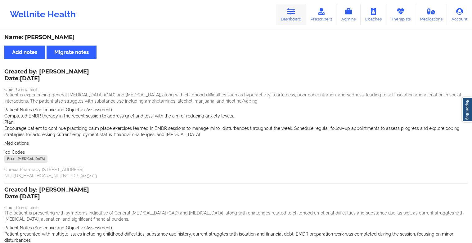
click at [293, 10] on icon at bounding box center [291, 11] width 8 height 7
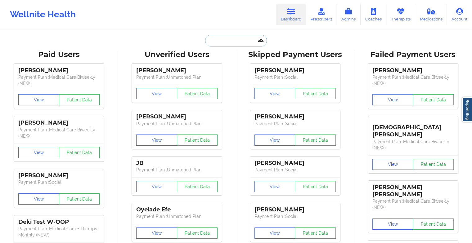
click at [228, 39] on input "text" at bounding box center [235, 41] width 61 height 12
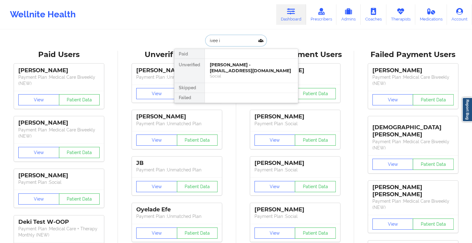
type input "ivee is"
click at [214, 67] on div "Ivee Isidro - [EMAIL_ADDRESS][PERSON_NAME][DOMAIN_NAME]" at bounding box center [251, 67] width 83 height 11
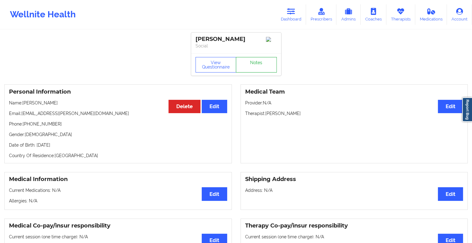
click at [253, 73] on link "Notes" at bounding box center [256, 65] width 41 height 16
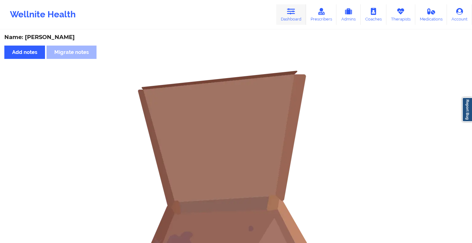
click at [288, 22] on link "Dashboard" at bounding box center [291, 14] width 30 height 20
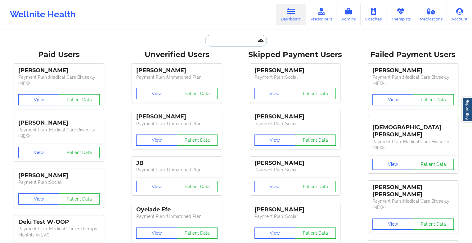
click at [231, 40] on input "text" at bounding box center [235, 41] width 61 height 12
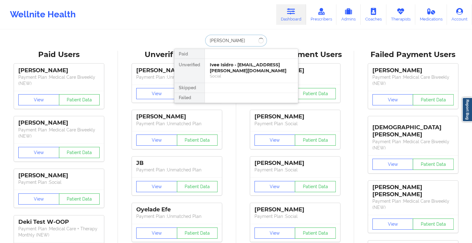
type input "[PERSON_NAME]"
click at [242, 66] on div "[PERSON_NAME] - [EMAIL_ADDRESS][DOMAIN_NAME]" at bounding box center [251, 67] width 83 height 11
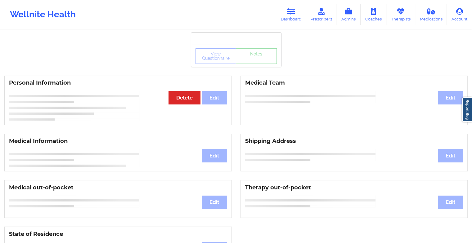
click at [258, 61] on div "View Questionnaire Notes" at bounding box center [236, 56] width 81 height 16
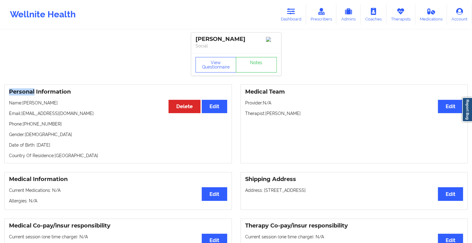
click at [258, 61] on div "View Questionnaire Notes" at bounding box center [236, 65] width 81 height 16
click at [258, 61] on link "Notes" at bounding box center [256, 65] width 41 height 16
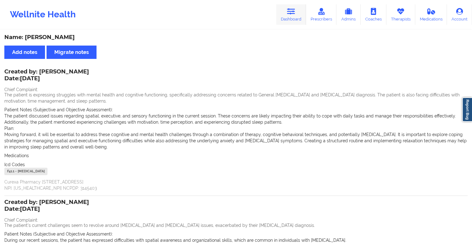
click at [299, 16] on link "Dashboard" at bounding box center [291, 14] width 30 height 20
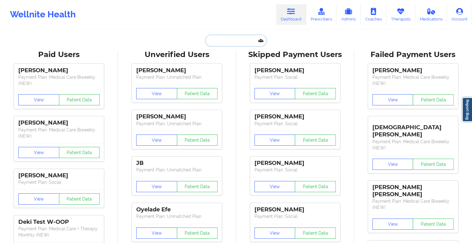
click at [232, 40] on input "text" at bounding box center [235, 41] width 61 height 12
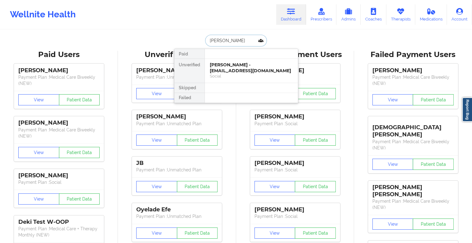
type input "[PERSON_NAME]"
click at [237, 69] on div "[PERSON_NAME] - [EMAIL_ADDRESS][DOMAIN_NAME]" at bounding box center [251, 67] width 83 height 11
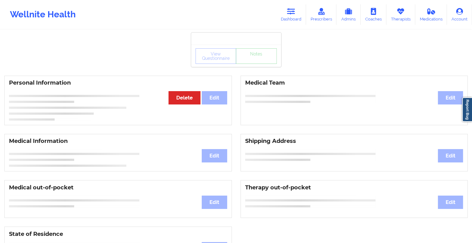
click at [254, 58] on div "View Questionnaire Notes" at bounding box center [236, 56] width 90 height 22
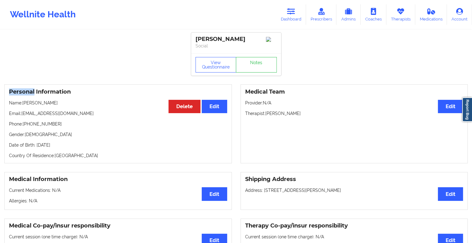
click at [254, 58] on div "View Questionnaire Notes" at bounding box center [236, 64] width 90 height 22
drag, startPoint x: 254, startPoint y: 58, endPoint x: 253, endPoint y: 66, distance: 7.8
click at [253, 66] on link "Notes" at bounding box center [256, 65] width 41 height 16
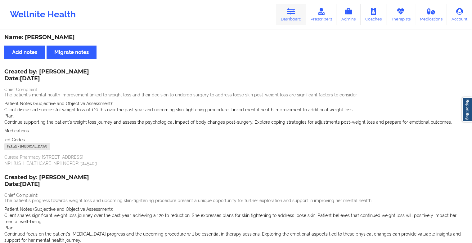
click at [292, 16] on link "Dashboard" at bounding box center [291, 14] width 30 height 20
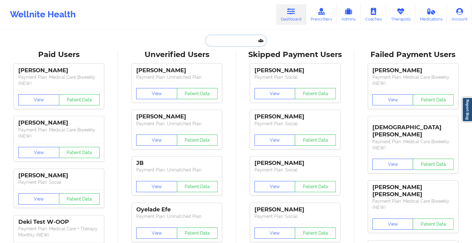
click at [232, 40] on input "text" at bounding box center [235, 41] width 61 height 12
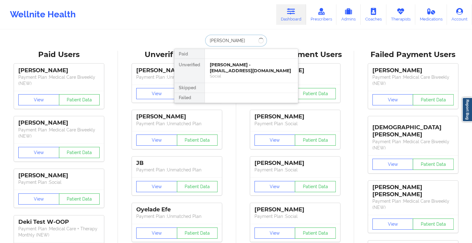
type input "[PERSON_NAME]"
click at [232, 69] on div "[PERSON_NAME] - [EMAIL_ADDRESS][DOMAIN_NAME]" at bounding box center [251, 67] width 83 height 11
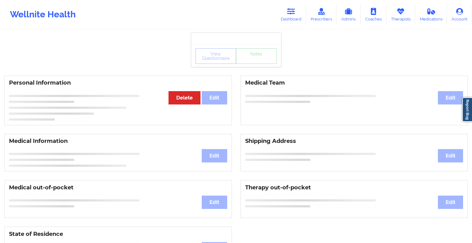
click at [256, 64] on div "View Questionnaire Notes" at bounding box center [236, 56] width 90 height 22
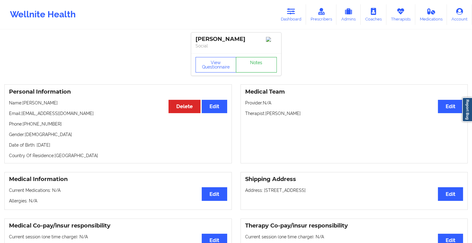
click at [253, 67] on link "Notes" at bounding box center [256, 65] width 41 height 16
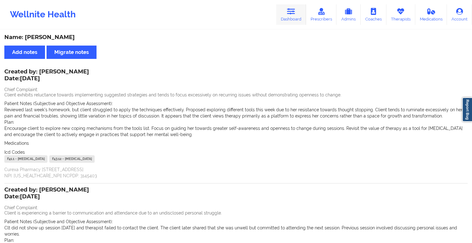
click at [280, 14] on link "Dashboard" at bounding box center [291, 14] width 30 height 20
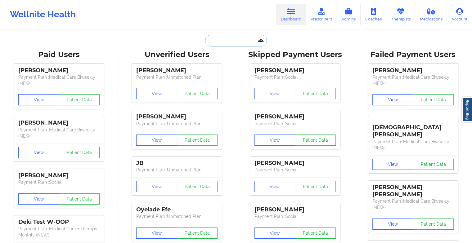
click at [221, 38] on input "text" at bounding box center [235, 41] width 61 height 12
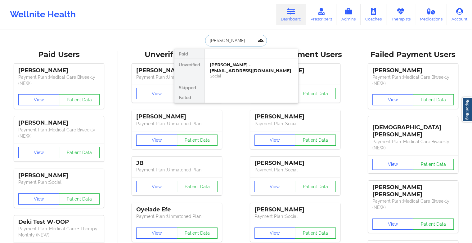
type input "[PERSON_NAME]"
click at [234, 71] on div "[PERSON_NAME] [PERSON_NAME] - [EMAIL_ADDRESS][DOMAIN_NAME]" at bounding box center [251, 67] width 83 height 11
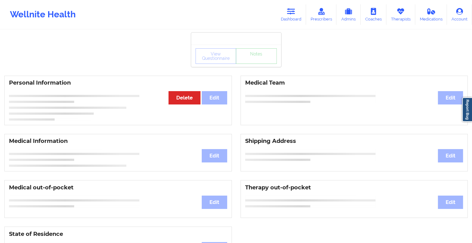
click at [251, 64] on div "View Questionnaire Notes" at bounding box center [236, 56] width 90 height 22
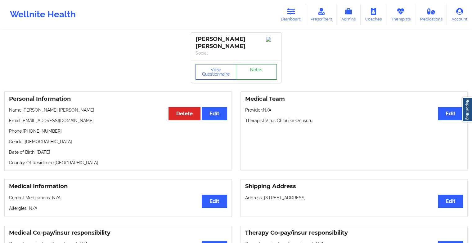
click at [251, 64] on link "Notes" at bounding box center [256, 72] width 41 height 16
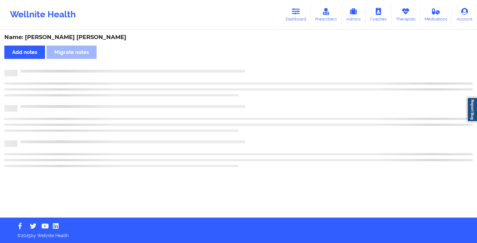
click at [251, 64] on div "Name: [PERSON_NAME] [PERSON_NAME] Add notes Migrate notes" at bounding box center [238, 123] width 477 height 187
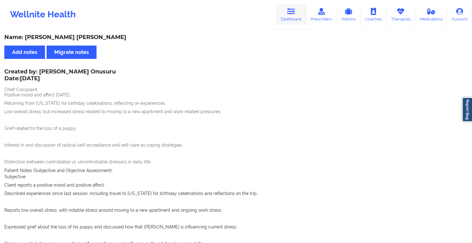
click at [289, 13] on icon at bounding box center [291, 11] width 8 height 7
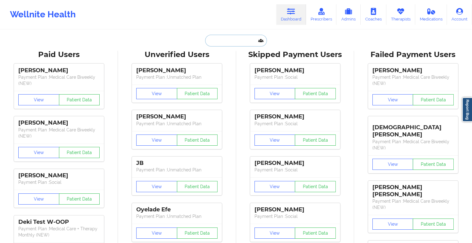
click at [237, 45] on input "text" at bounding box center [235, 41] width 61 height 12
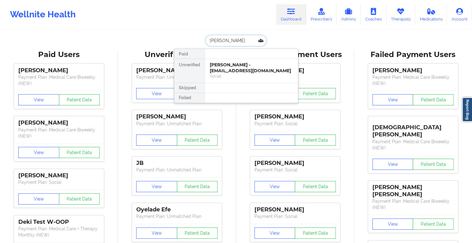
drag, startPoint x: 237, startPoint y: 69, endPoint x: 264, endPoint y: 38, distance: 40.7
click at [264, 38] on div "[PERSON_NAME] Unverified [PERSON_NAME] - [EMAIL_ADDRESS][DOMAIN_NAME] Social Sk…" at bounding box center [236, 41] width 124 height 12
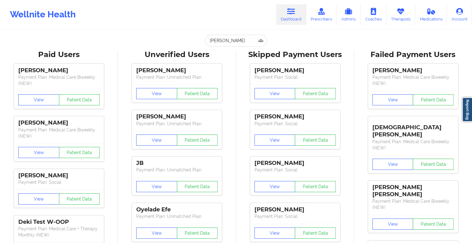
click at [229, 38] on input "[PERSON_NAME]" at bounding box center [235, 41] width 61 height 12
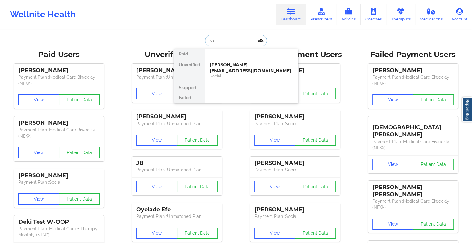
type input "r"
type input "queenhop"
click at [230, 70] on div "[PERSON_NAME] - [EMAIL_ADDRESS][DOMAIN_NAME]" at bounding box center [251, 67] width 83 height 11
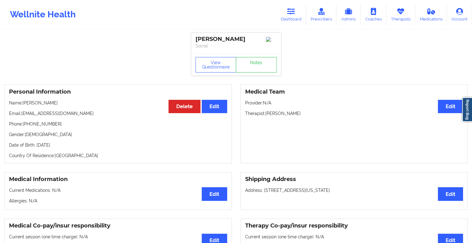
click at [246, 62] on div "View Questionnaire Notes" at bounding box center [236, 65] width 81 height 16
click at [246, 62] on link "Notes" at bounding box center [256, 65] width 41 height 16
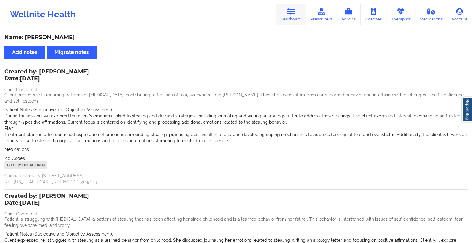
click at [290, 18] on link "Dashboard" at bounding box center [291, 14] width 30 height 20
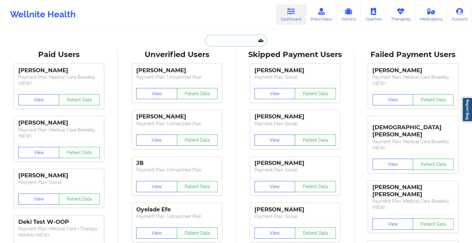
click at [240, 43] on input "text" at bounding box center [235, 41] width 61 height 12
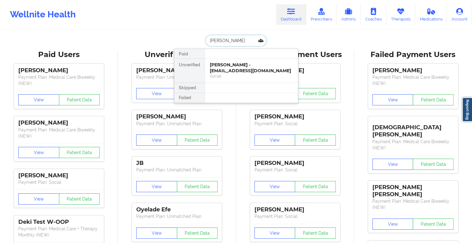
type input "[PERSON_NAME]"
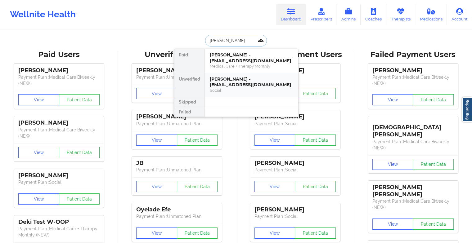
click at [236, 82] on div "[PERSON_NAME] - [EMAIL_ADDRESS][DOMAIN_NAME]" at bounding box center [251, 81] width 83 height 11
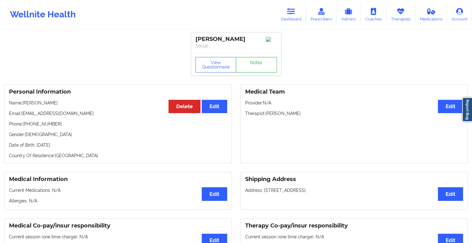
click at [254, 61] on link "Notes" at bounding box center [256, 65] width 41 height 16
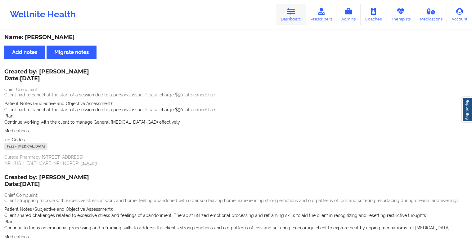
click at [296, 19] on link "Dashboard" at bounding box center [291, 14] width 30 height 20
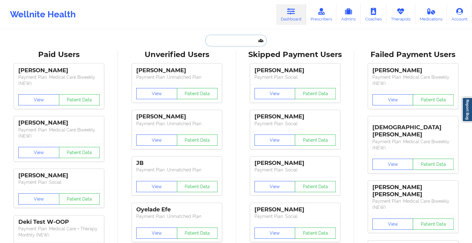
click at [231, 39] on input "text" at bounding box center [235, 41] width 61 height 12
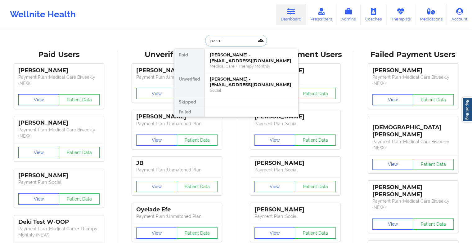
type input "jazzmin"
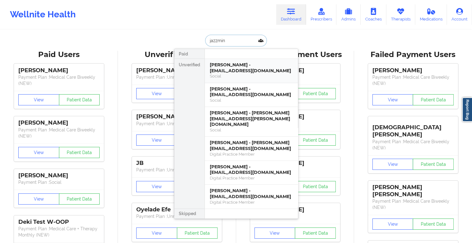
click at [232, 70] on div "[PERSON_NAME] - [EMAIL_ADDRESS][DOMAIN_NAME]" at bounding box center [251, 67] width 83 height 11
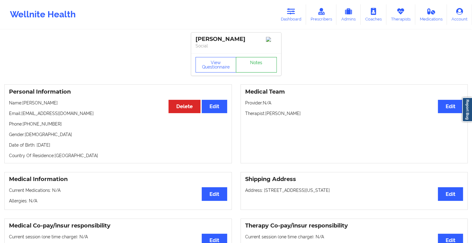
click at [257, 62] on link "Notes" at bounding box center [256, 65] width 41 height 16
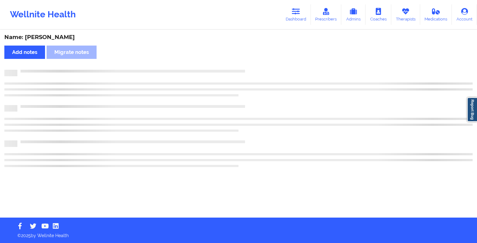
click at [257, 62] on div "Name: [PERSON_NAME] Add notes Migrate notes" at bounding box center [238, 123] width 477 height 187
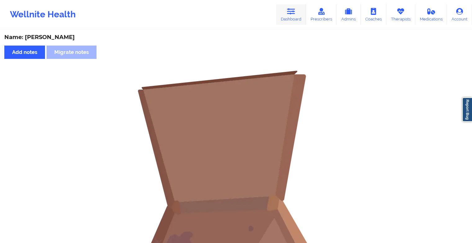
click at [298, 18] on link "Dashboard" at bounding box center [291, 14] width 30 height 20
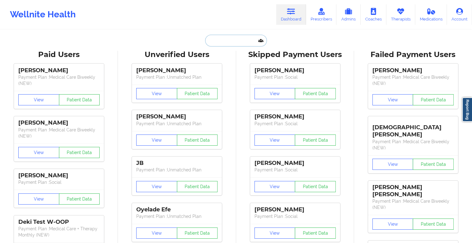
click at [245, 38] on input "text" at bounding box center [235, 41] width 61 height 12
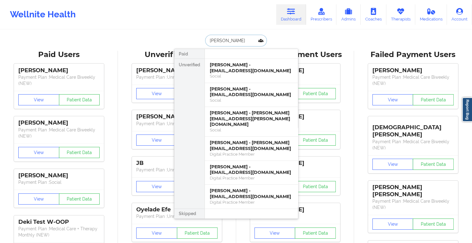
type input "[PERSON_NAME]"
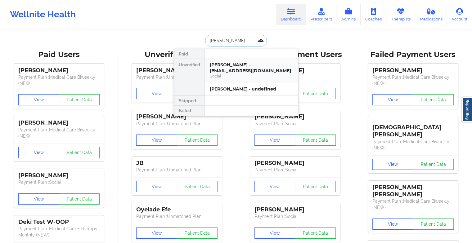
click at [247, 74] on div "Social" at bounding box center [251, 76] width 83 height 5
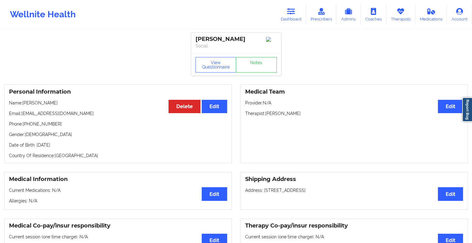
click at [256, 65] on div "View Questionnaire Notes" at bounding box center [236, 64] width 90 height 22
click at [256, 65] on link "Notes" at bounding box center [256, 65] width 41 height 16
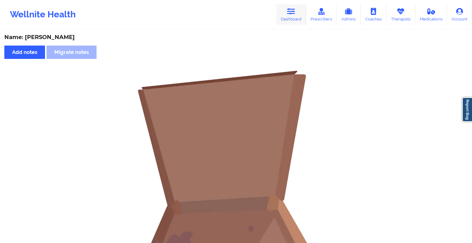
drag, startPoint x: 284, startPoint y: 3, endPoint x: 291, endPoint y: 16, distance: 14.7
click at [291, 16] on div "Wellnite Health Dashboard Prescribers Admins Coaches Therapists Medications Acc…" at bounding box center [236, 14] width 472 height 25
click at [291, 16] on link "Dashboard" at bounding box center [291, 14] width 30 height 20
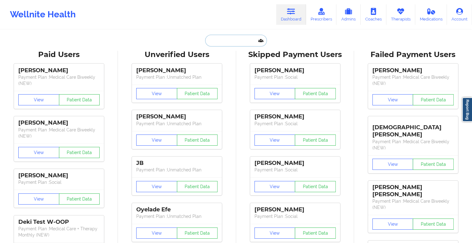
click at [226, 44] on input "text" at bounding box center [235, 41] width 61 height 12
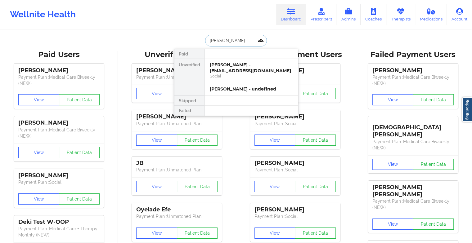
type input "[PERSON_NAME]"
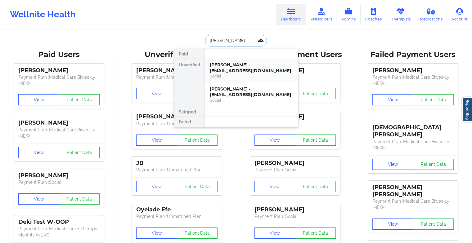
click at [240, 76] on div "Social" at bounding box center [251, 76] width 83 height 5
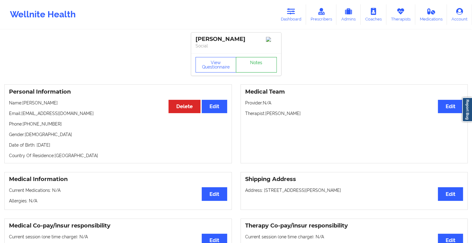
click at [245, 61] on link "Notes" at bounding box center [256, 65] width 41 height 16
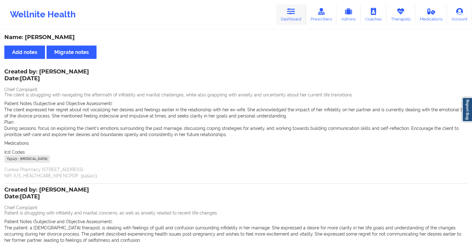
click at [293, 11] on icon at bounding box center [291, 11] width 8 height 7
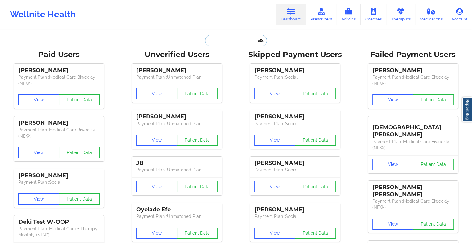
click at [239, 40] on input "text" at bounding box center [235, 41] width 61 height 12
type input "s"
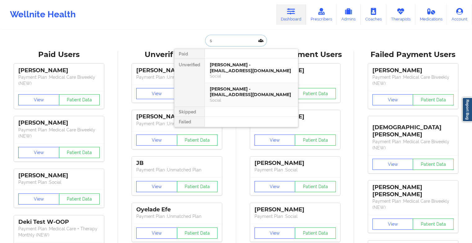
click at [231, 97] on div "[PERSON_NAME] - [EMAIL_ADDRESS][DOMAIN_NAME]" at bounding box center [251, 91] width 83 height 11
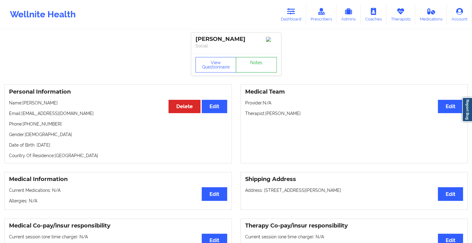
click at [254, 63] on link "Notes" at bounding box center [256, 65] width 41 height 16
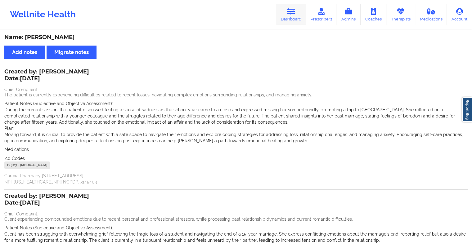
click at [285, 11] on link "Dashboard" at bounding box center [291, 14] width 30 height 20
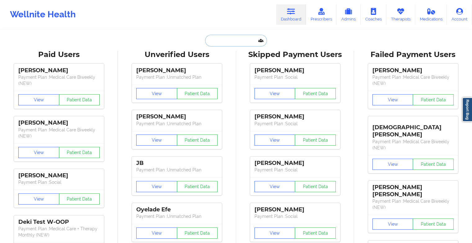
click at [239, 41] on input "text" at bounding box center [235, 41] width 61 height 12
type input "s"
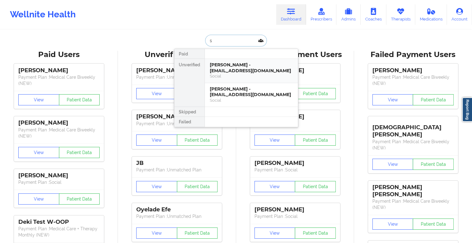
click at [242, 74] on div "Social" at bounding box center [251, 76] width 83 height 5
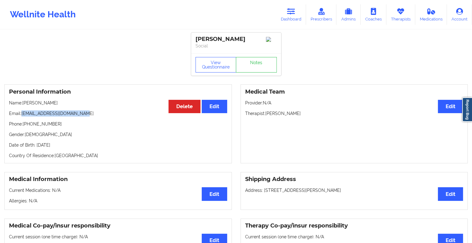
drag, startPoint x: 22, startPoint y: 115, endPoint x: 93, endPoint y: 115, distance: 71.4
click at [93, 115] on p "Email: [EMAIL_ADDRESS][DOMAIN_NAME]" at bounding box center [118, 113] width 218 height 6
copy p "[EMAIL_ADDRESS][DOMAIN_NAME]"
click at [286, 14] on link "Dashboard" at bounding box center [291, 14] width 30 height 20
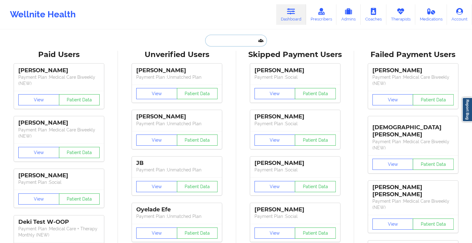
click at [242, 35] on input "text" at bounding box center [235, 41] width 61 height 12
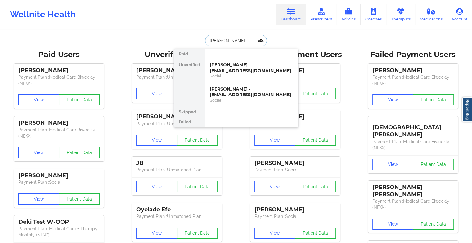
type input "[PERSON_NAME]"
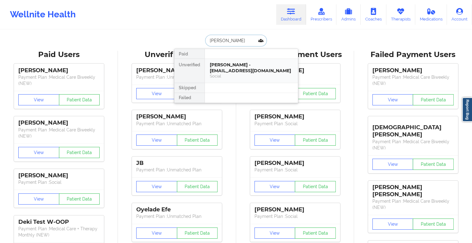
click at [238, 63] on div "[PERSON_NAME] - [EMAIL_ADDRESS][DOMAIN_NAME]" at bounding box center [251, 67] width 83 height 11
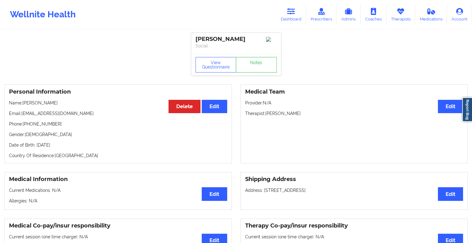
click at [252, 63] on div "View Questionnaire Notes" at bounding box center [236, 65] width 81 height 16
click at [252, 63] on link "Notes" at bounding box center [256, 65] width 41 height 16
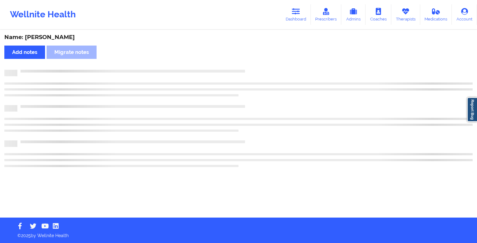
click at [252, 63] on div "Name: [PERSON_NAME] Add notes Migrate notes" at bounding box center [238, 123] width 477 height 187
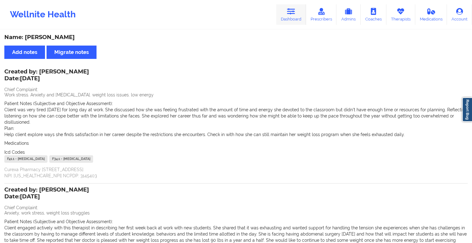
click at [290, 23] on link "Dashboard" at bounding box center [291, 14] width 30 height 20
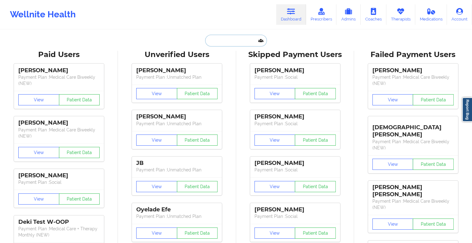
click at [231, 43] on input "text" at bounding box center [235, 41] width 61 height 12
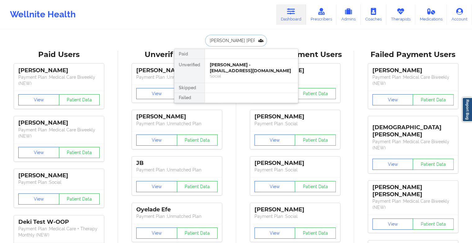
type input "[PERSON_NAME]"
click at [230, 67] on div "[PERSON_NAME] - [PERSON_NAME][EMAIL_ADDRESS][DOMAIN_NAME]" at bounding box center [251, 67] width 83 height 11
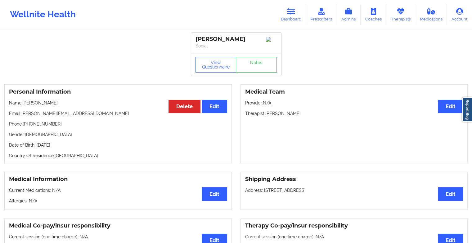
click at [252, 57] on div "View Questionnaire Notes" at bounding box center [236, 64] width 90 height 22
click at [249, 65] on link "Notes" at bounding box center [256, 65] width 41 height 16
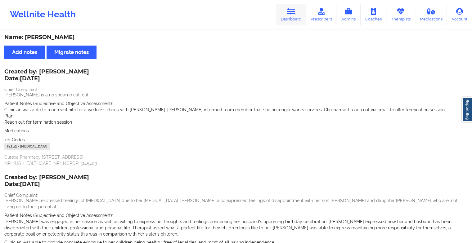
click at [295, 9] on icon at bounding box center [291, 11] width 8 height 7
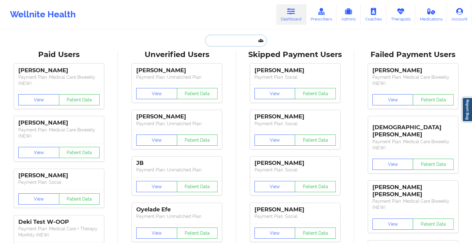
click at [232, 38] on input "text" at bounding box center [235, 41] width 61 height 12
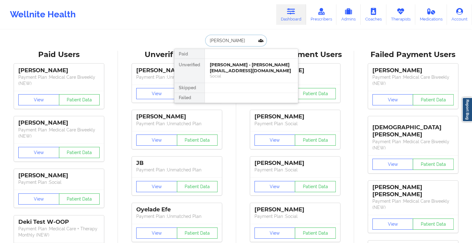
type input "[PERSON_NAME] n"
click at [238, 70] on div "[PERSON_NAME] - [EMAIL_ADDRESS][DOMAIN_NAME]" at bounding box center [251, 67] width 83 height 11
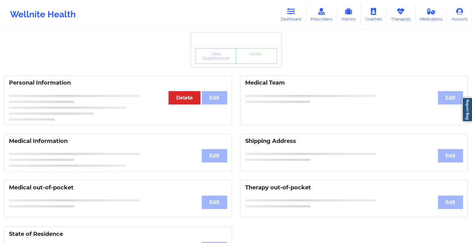
click at [251, 66] on div "View Questionnaire Notes" at bounding box center [236, 56] width 90 height 22
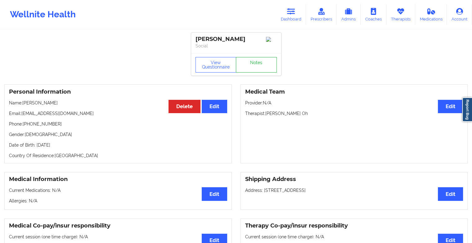
click at [251, 66] on link "Notes" at bounding box center [256, 65] width 41 height 16
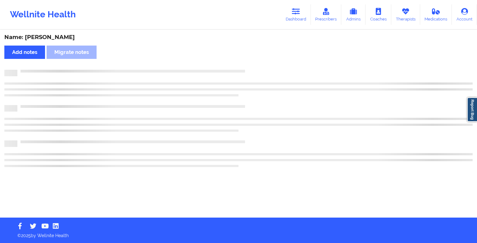
click at [251, 66] on div "Name: [PERSON_NAME] Add notes Migrate notes" at bounding box center [238, 123] width 477 height 187
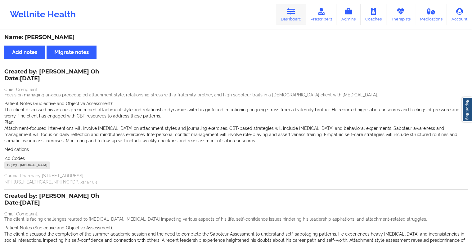
click at [281, 7] on link "Dashboard" at bounding box center [291, 14] width 30 height 20
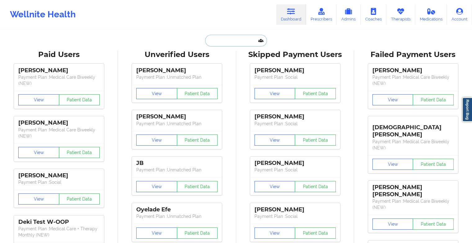
click at [231, 38] on input "text" at bounding box center [235, 41] width 61 height 12
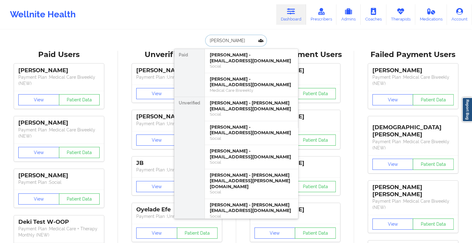
type input "[PERSON_NAME]"
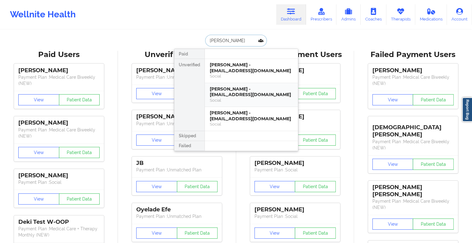
click at [245, 98] on div "Social" at bounding box center [251, 100] width 83 height 5
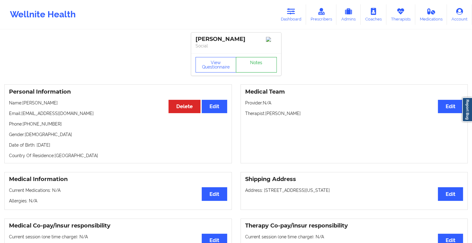
click at [248, 67] on link "Notes" at bounding box center [256, 65] width 41 height 16
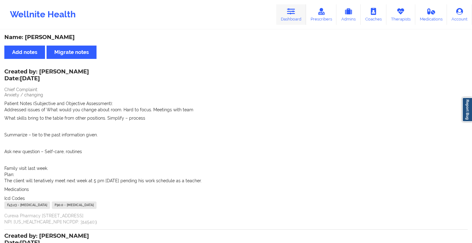
click at [290, 18] on link "Dashboard" at bounding box center [291, 14] width 30 height 20
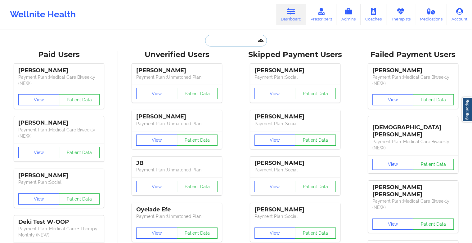
click at [230, 40] on input "text" at bounding box center [235, 41] width 61 height 12
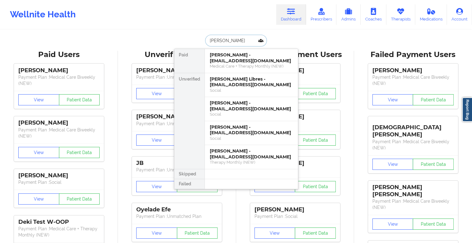
type input "[PERSON_NAME]"
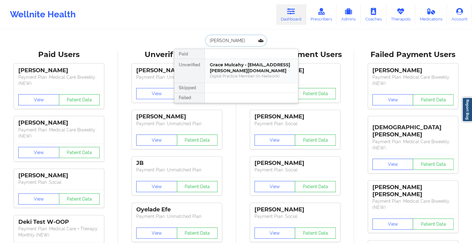
click at [249, 66] on div "Grace Mulcahy - [EMAIL_ADDRESS][PERSON_NAME][DOMAIN_NAME]" at bounding box center [251, 67] width 83 height 11
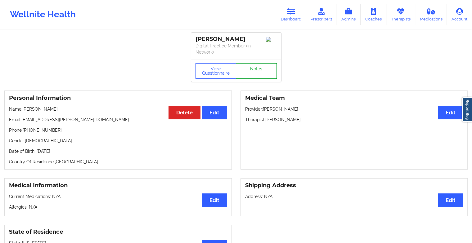
click at [258, 72] on link "Notes" at bounding box center [256, 71] width 41 height 16
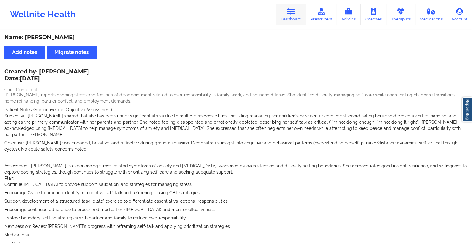
click at [291, 16] on link "Dashboard" at bounding box center [291, 14] width 30 height 20
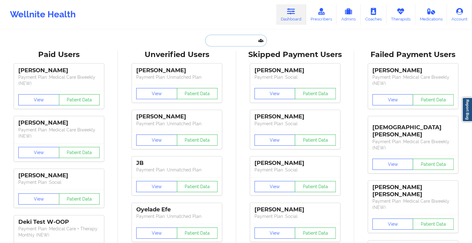
click at [240, 38] on input "text" at bounding box center [235, 41] width 61 height 12
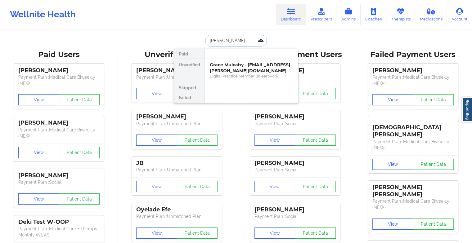
type input "[PERSON_NAME]"
click at [241, 67] on div "[PERSON_NAME] - [EMAIL_ADDRESS][DOMAIN_NAME]" at bounding box center [251, 67] width 83 height 11
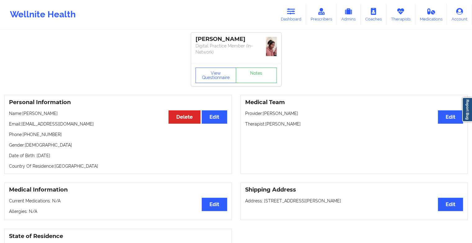
click at [260, 65] on div "View Questionnaire Notes" at bounding box center [236, 75] width 90 height 22
click at [260, 68] on link "Notes" at bounding box center [256, 76] width 41 height 16
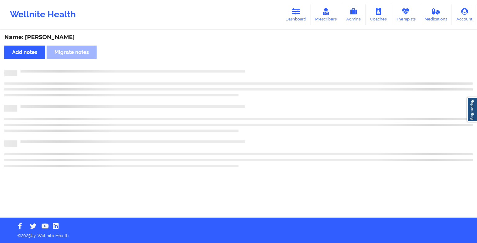
click at [323, 135] on div "Name: [PERSON_NAME] Add notes Migrate notes" at bounding box center [238, 123] width 477 height 187
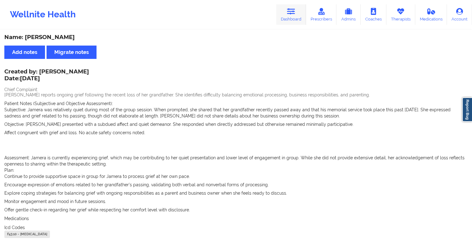
click at [287, 7] on link "Dashboard" at bounding box center [291, 14] width 30 height 20
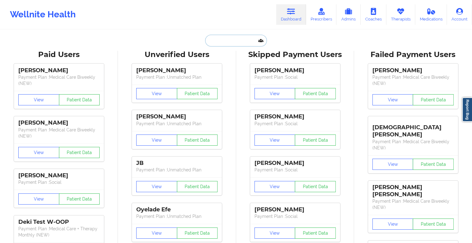
click at [241, 37] on input "text" at bounding box center [235, 41] width 61 height 12
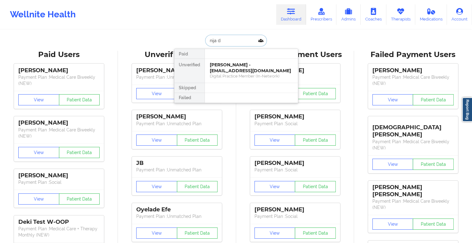
type input "nija di"
click at [236, 68] on div "[PERSON_NAME] - [EMAIL_ADDRESS][DOMAIN_NAME]" at bounding box center [251, 67] width 83 height 11
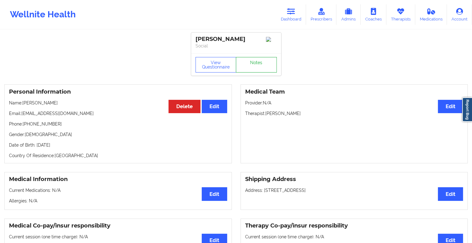
click at [255, 64] on link "Notes" at bounding box center [256, 65] width 41 height 16
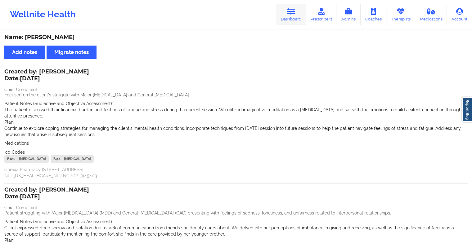
click at [290, 20] on link "Dashboard" at bounding box center [291, 14] width 30 height 20
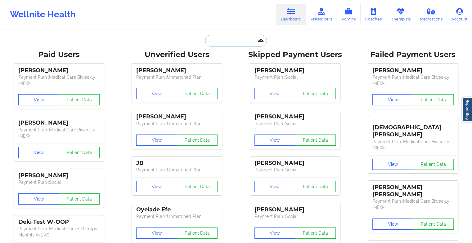
click at [233, 43] on input "text" at bounding box center [235, 41] width 61 height 12
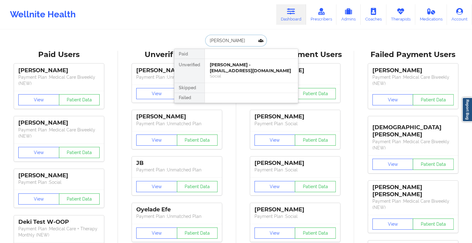
type input "[PERSON_NAME]"
click at [239, 70] on div "[PERSON_NAME] - [EMAIL_ADDRESS][DOMAIN_NAME]" at bounding box center [251, 67] width 83 height 11
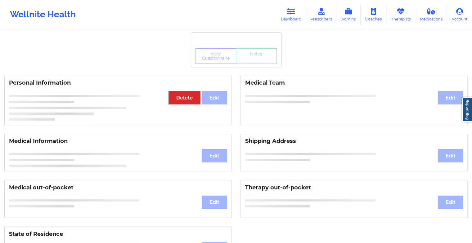
click at [262, 56] on div "View Questionnaire Notes" at bounding box center [236, 56] width 90 height 22
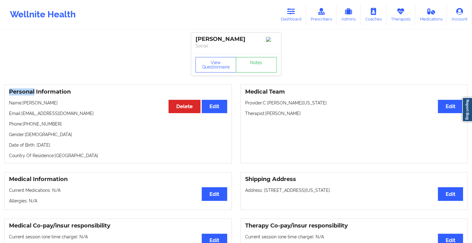
click at [262, 56] on div "View Questionnaire Notes" at bounding box center [236, 64] width 90 height 22
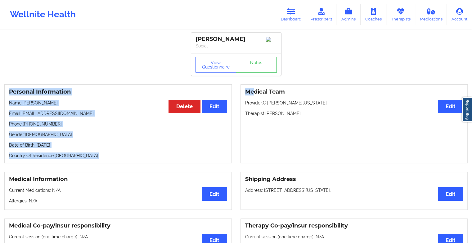
drag, startPoint x: 262, startPoint y: 56, endPoint x: 264, endPoint y: 47, distance: 8.7
click at [259, 63] on link "Notes" at bounding box center [256, 65] width 41 height 16
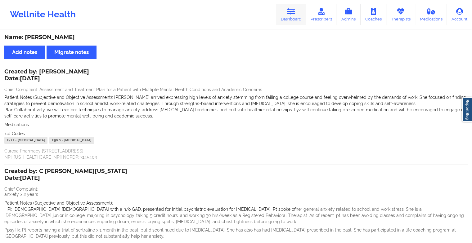
click at [286, 24] on link "Dashboard" at bounding box center [291, 14] width 30 height 20
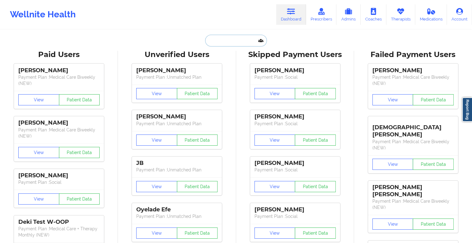
click at [232, 42] on input "text" at bounding box center [235, 41] width 61 height 12
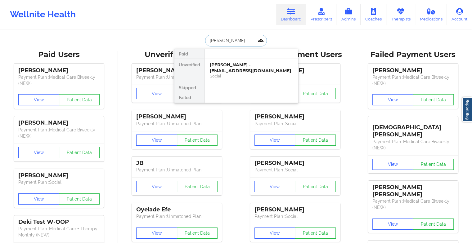
type input "[PERSON_NAME]"
click at [239, 66] on div "[PERSON_NAME] - [EMAIL_ADDRESS][DOMAIN_NAME]" at bounding box center [251, 67] width 83 height 11
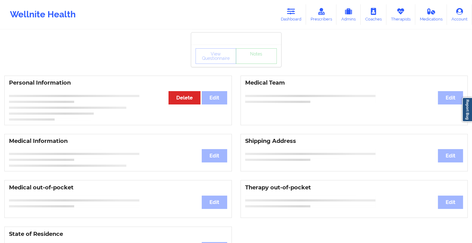
click at [255, 65] on div "View Questionnaire Notes" at bounding box center [236, 56] width 90 height 22
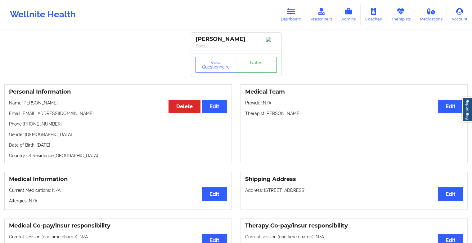
click at [255, 65] on link "Notes" at bounding box center [256, 65] width 41 height 16
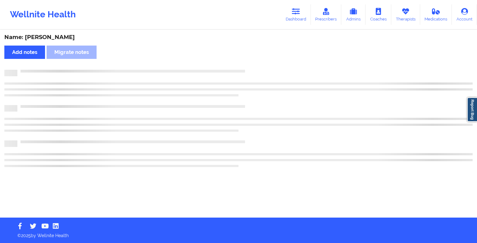
click at [255, 65] on div "Name: [PERSON_NAME] Add notes Migrate notes" at bounding box center [238, 123] width 477 height 187
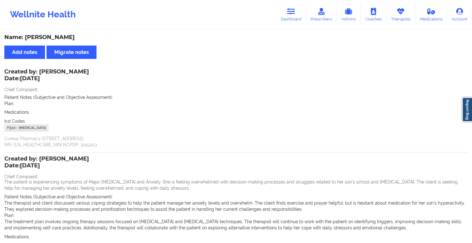
click at [289, 25] on div "Wellnite Health Dashboard Prescribers Admins Coaches Therapists Medications Acc…" at bounding box center [236, 14] width 472 height 25
click at [290, 20] on link "Dashboard" at bounding box center [291, 14] width 30 height 20
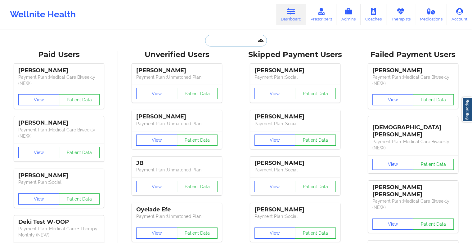
click at [240, 41] on input "text" at bounding box center [235, 41] width 61 height 12
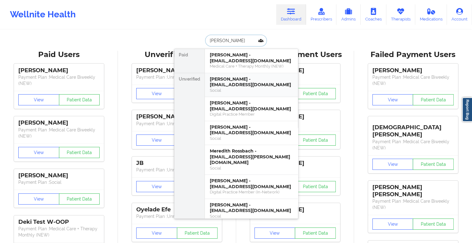
type input "[PERSON_NAME]"
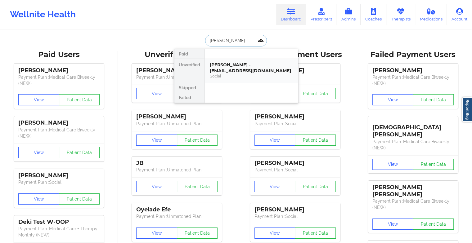
click at [241, 65] on div "[PERSON_NAME] - [EMAIL_ADDRESS][DOMAIN_NAME]" at bounding box center [251, 67] width 83 height 11
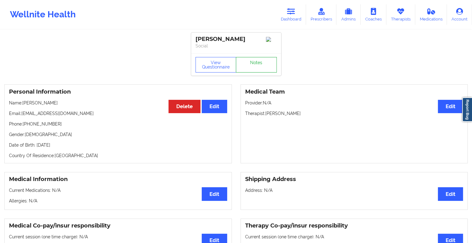
click at [261, 62] on link "Notes" at bounding box center [256, 65] width 41 height 16
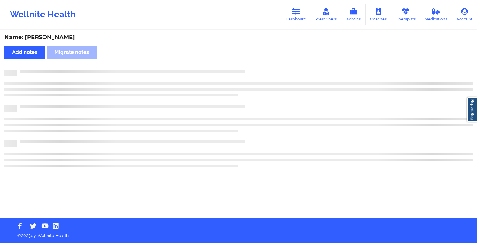
click at [261, 62] on div "Name: [PERSON_NAME] Add notes Migrate notes" at bounding box center [238, 123] width 477 height 187
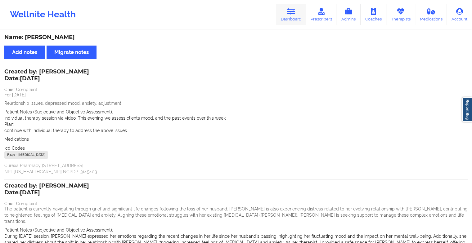
click at [306, 12] on link "Dashboard" at bounding box center [291, 14] width 30 height 20
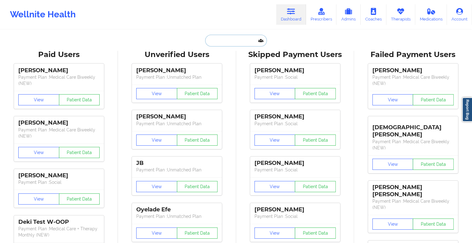
click at [231, 41] on input "text" at bounding box center [235, 41] width 61 height 12
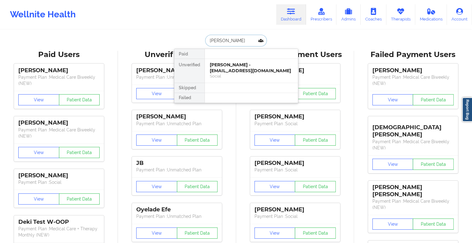
type input "[PERSON_NAME]"
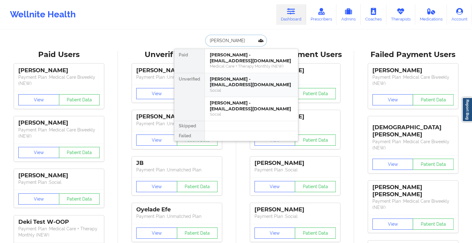
click at [232, 81] on div "[PERSON_NAME] - [EMAIL_ADDRESS][DOMAIN_NAME]" at bounding box center [251, 81] width 83 height 11
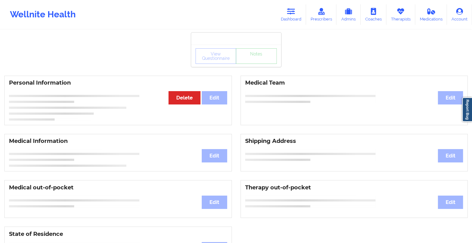
click at [257, 65] on div "View Questionnaire Notes" at bounding box center [236, 56] width 90 height 22
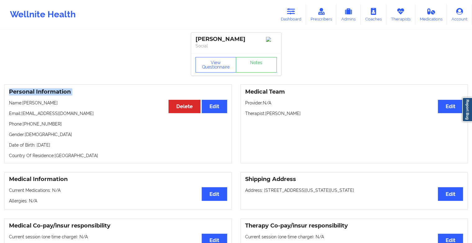
click at [257, 65] on div "View Questionnaire Notes" at bounding box center [236, 64] width 90 height 22
click at [257, 65] on link "Notes" at bounding box center [256, 65] width 41 height 16
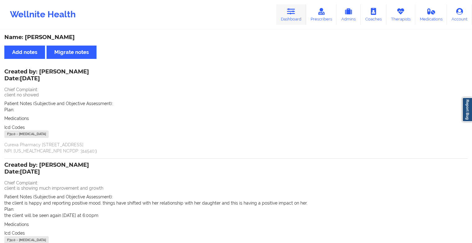
click at [288, 14] on icon at bounding box center [291, 11] width 8 height 7
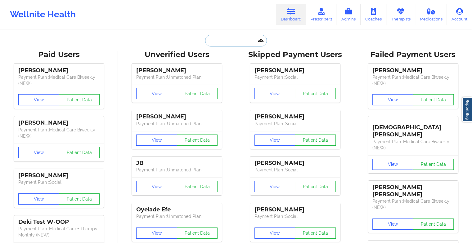
click at [221, 38] on input "text" at bounding box center [235, 41] width 61 height 12
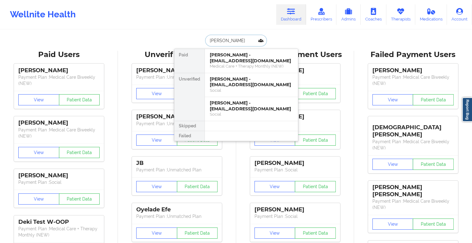
type input "[PERSON_NAME]"
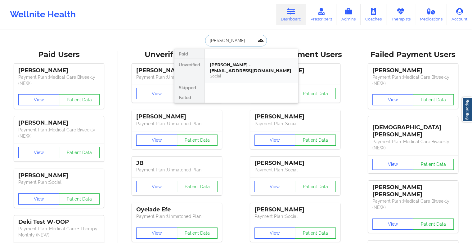
click at [234, 61] on div "[PERSON_NAME] - [EMAIL_ADDRESS][DOMAIN_NAME] Social" at bounding box center [251, 71] width 93 height 24
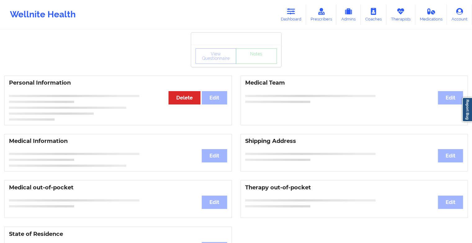
click at [257, 59] on div "View Questionnaire Notes" at bounding box center [236, 56] width 81 height 16
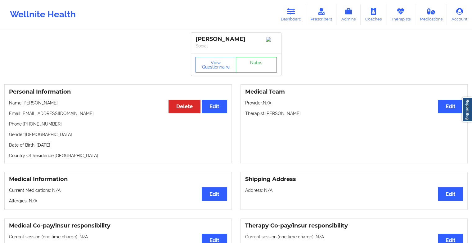
drag, startPoint x: 257, startPoint y: 59, endPoint x: 256, endPoint y: 64, distance: 5.2
click at [256, 64] on link "Notes" at bounding box center [256, 65] width 41 height 16
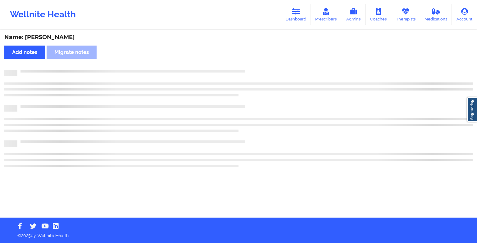
click at [256, 64] on div "Name: [PERSON_NAME] Add notes Migrate notes" at bounding box center [238, 123] width 477 height 187
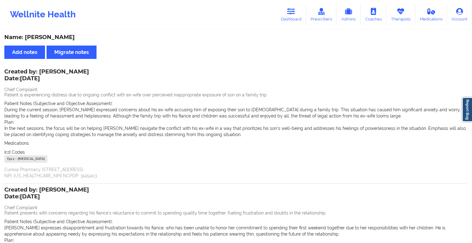
drag, startPoint x: 292, startPoint y: 16, endPoint x: 247, endPoint y: 15, distance: 45.3
click at [292, 16] on link "Dashboard" at bounding box center [291, 14] width 30 height 20
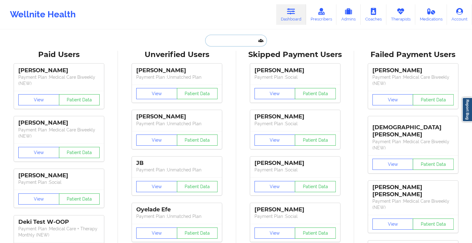
click at [236, 38] on input "text" at bounding box center [235, 41] width 61 height 12
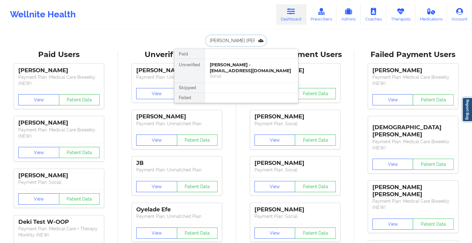
type input "[PERSON_NAME]"
click at [236, 67] on div "[PERSON_NAME] - [EMAIL_ADDRESS][DOMAIN_NAME]" at bounding box center [251, 67] width 83 height 11
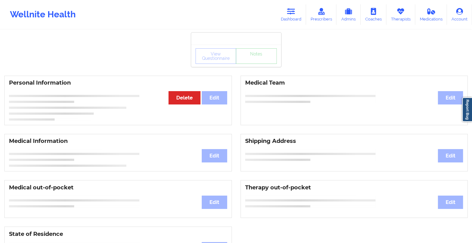
click at [250, 63] on div "View Questionnaire Notes" at bounding box center [236, 56] width 81 height 16
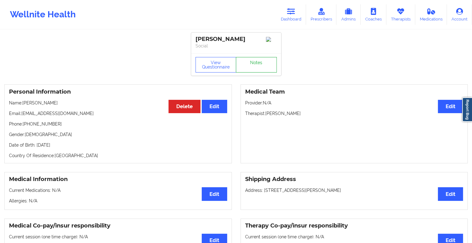
click at [250, 63] on link "Notes" at bounding box center [256, 65] width 41 height 16
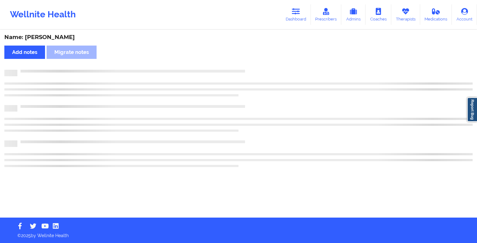
click at [250, 63] on div "Name: [PERSON_NAME] Add notes Migrate notes" at bounding box center [238, 123] width 477 height 187
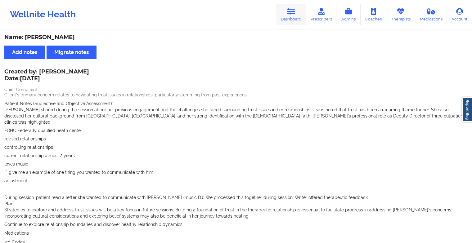
click at [293, 20] on link "Dashboard" at bounding box center [291, 14] width 30 height 20
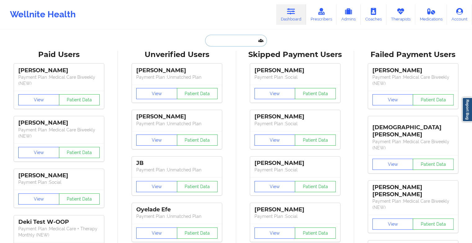
click at [229, 45] on input "text" at bounding box center [235, 41] width 61 height 12
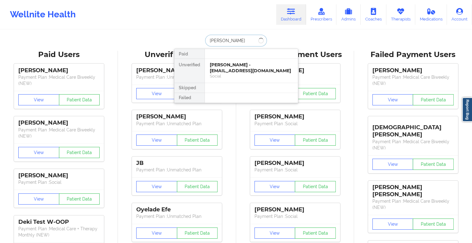
type input "[PERSON_NAME] wi"
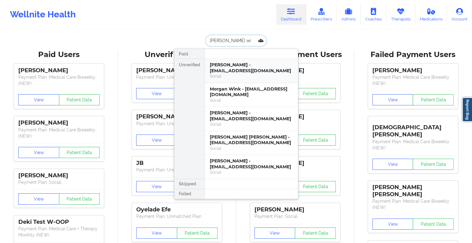
click at [247, 69] on div "[PERSON_NAME] - [EMAIL_ADDRESS][DOMAIN_NAME]" at bounding box center [251, 67] width 83 height 11
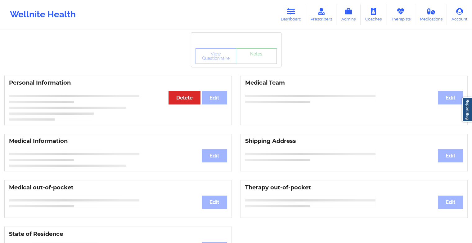
click at [255, 63] on div "View Questionnaire Notes" at bounding box center [236, 56] width 81 height 16
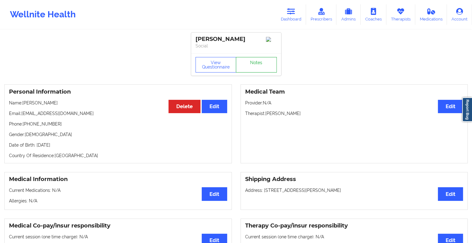
click at [255, 63] on link "Notes" at bounding box center [256, 65] width 41 height 16
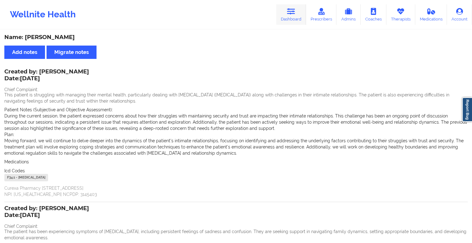
click at [282, 20] on link "Dashboard" at bounding box center [291, 14] width 30 height 20
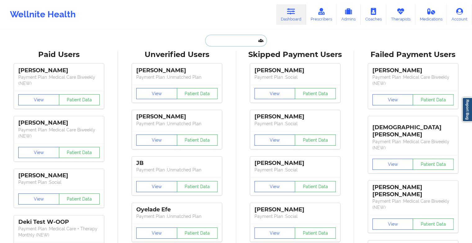
click at [218, 43] on input "text" at bounding box center [235, 41] width 61 height 12
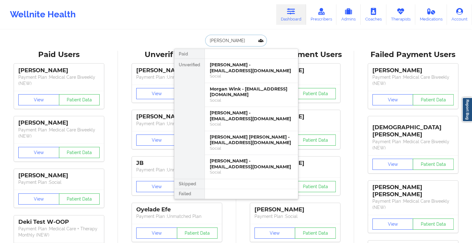
type input "[PERSON_NAME]"
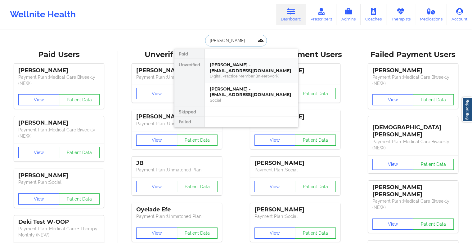
click at [256, 68] on div "[PERSON_NAME] - [EMAIL_ADDRESS][DOMAIN_NAME]" at bounding box center [251, 67] width 83 height 11
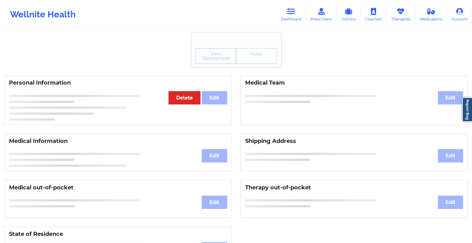
click at [253, 58] on div "View Questionnaire Notes" at bounding box center [236, 56] width 81 height 16
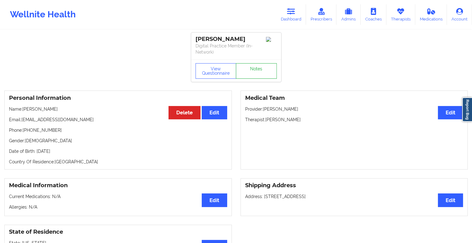
drag, startPoint x: 253, startPoint y: 58, endPoint x: 254, endPoint y: 72, distance: 13.3
click at [254, 72] on div "[PERSON_NAME] Digital Practice Member (In-Network) View Questionnaire Notes" at bounding box center [236, 57] width 90 height 49
click at [254, 72] on link "Notes" at bounding box center [256, 71] width 41 height 16
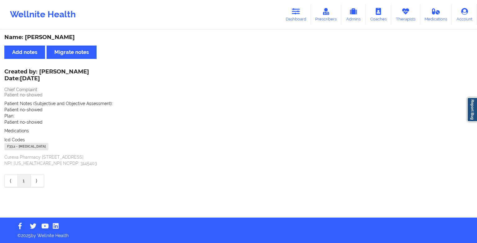
drag, startPoint x: 220, startPoint y: 238, endPoint x: 220, endPoint y: 250, distance: 12.1
click at [220, 243] on html "Wellnite Health Dashboard Prescribers Admins Coaches Therapists Medications Acc…" at bounding box center [238, 121] width 477 height 243
click at [293, 10] on icon at bounding box center [296, 11] width 8 height 7
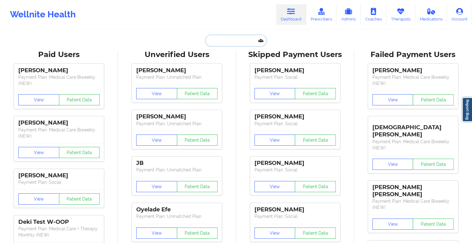
click at [221, 41] on input "text" at bounding box center [235, 41] width 61 height 12
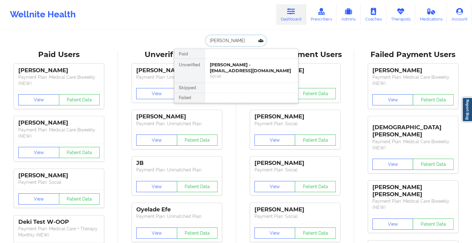
click at [238, 42] on input "[PERSON_NAME]" at bounding box center [235, 41] width 61 height 12
type input "k"
type input "[PERSON_NAME]"
click at [250, 67] on div "[PERSON_NAME] - [EMAIL_ADDRESS][DOMAIN_NAME]" at bounding box center [251, 67] width 83 height 11
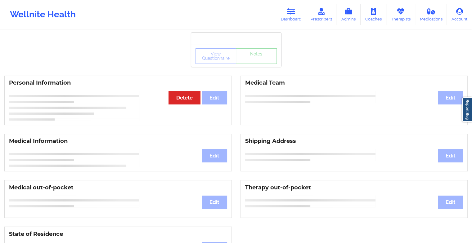
click at [257, 63] on div "View Questionnaire Notes" at bounding box center [236, 56] width 81 height 16
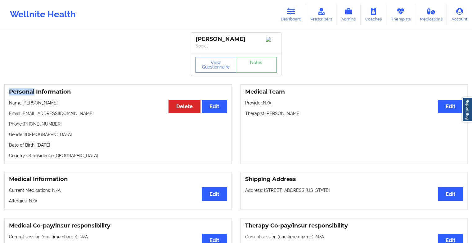
click at [257, 63] on div "View Questionnaire Notes" at bounding box center [236, 65] width 81 height 16
click at [257, 63] on link "Notes" at bounding box center [256, 65] width 41 height 16
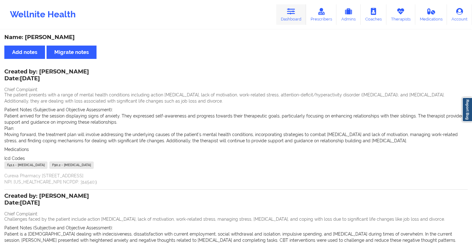
click at [288, 7] on link "Dashboard" at bounding box center [291, 14] width 30 height 20
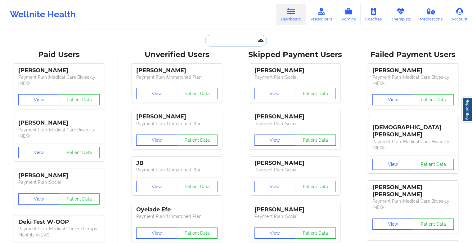
click at [223, 41] on input "text" at bounding box center [235, 41] width 61 height 12
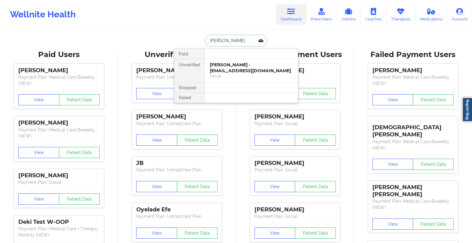
type input "[PERSON_NAME]"
click at [235, 66] on div "[PERSON_NAME] - [EMAIL_ADDRESS][DOMAIN_NAME]" at bounding box center [251, 67] width 83 height 11
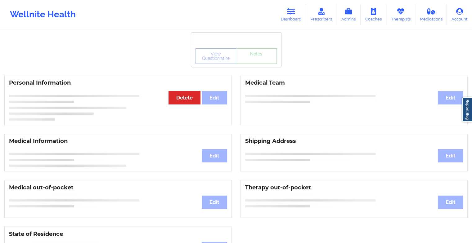
click at [261, 62] on div "View Questionnaire Notes" at bounding box center [236, 56] width 81 height 16
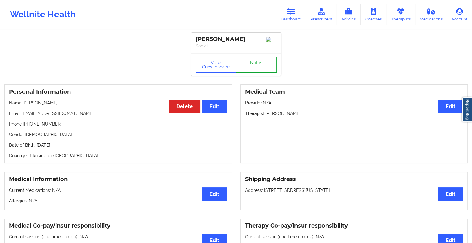
click at [261, 62] on link "Notes" at bounding box center [256, 65] width 41 height 16
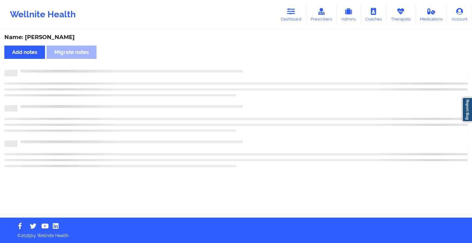
click at [261, 62] on div "Name: [PERSON_NAME] Add notes Migrate notes" at bounding box center [236, 123] width 472 height 187
click at [261, 62] on div "Name: [PERSON_NAME] Add notes Migrate notes" at bounding box center [238, 123] width 477 height 187
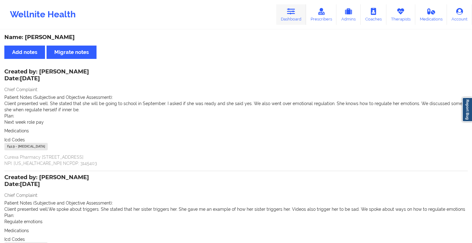
click at [284, 17] on link "Dashboard" at bounding box center [291, 14] width 30 height 20
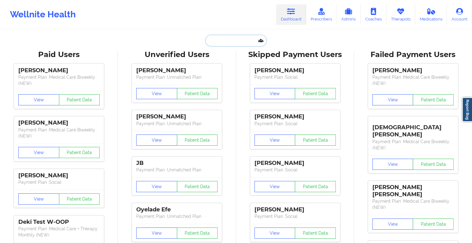
click at [226, 40] on input "text" at bounding box center [235, 41] width 61 height 12
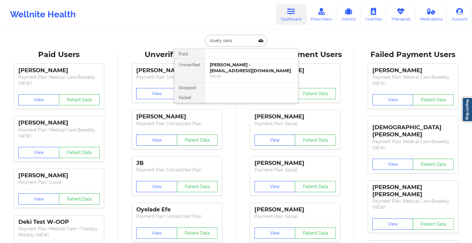
type input "lovely serap"
click at [241, 70] on div "Lovely Seraphin - [EMAIL_ADDRESS][DOMAIN_NAME]" at bounding box center [251, 67] width 83 height 11
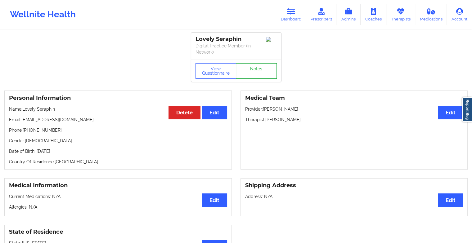
click at [263, 67] on link "Notes" at bounding box center [256, 71] width 41 height 16
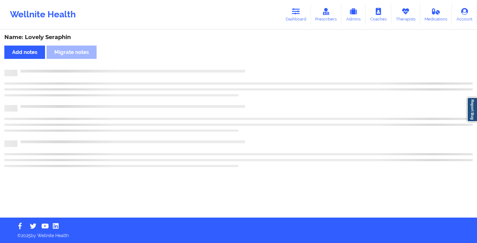
click at [263, 67] on div "Name: Lovely Seraphin Add notes Migrate notes" at bounding box center [238, 123] width 477 height 187
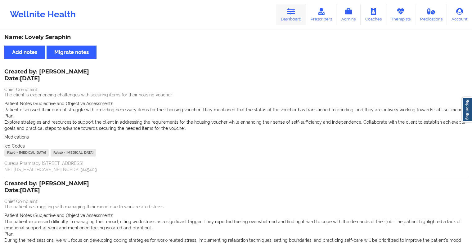
click at [285, 15] on link "Dashboard" at bounding box center [291, 14] width 30 height 20
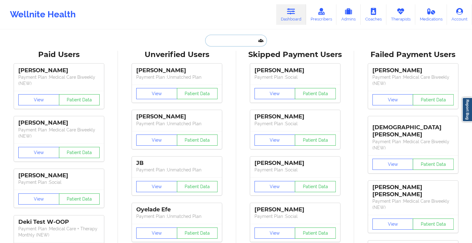
click at [235, 38] on input "text" at bounding box center [235, 41] width 61 height 12
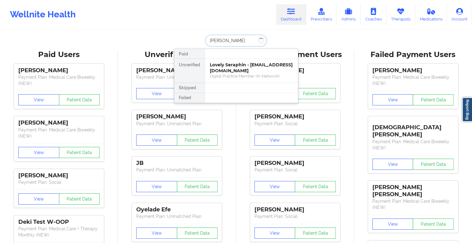
type input "katelyn ca"
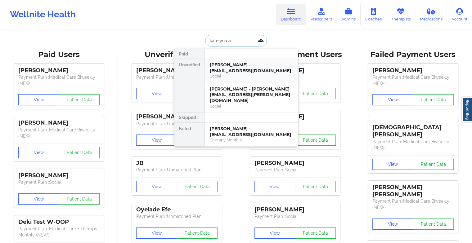
click at [237, 69] on div "[PERSON_NAME] - [EMAIL_ADDRESS][DOMAIN_NAME]" at bounding box center [251, 67] width 83 height 11
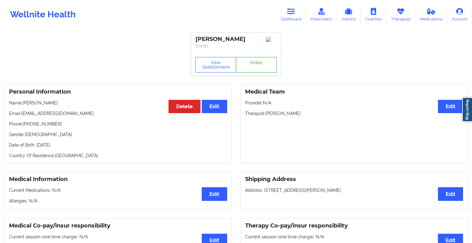
click at [248, 60] on link "Notes" at bounding box center [256, 65] width 41 height 16
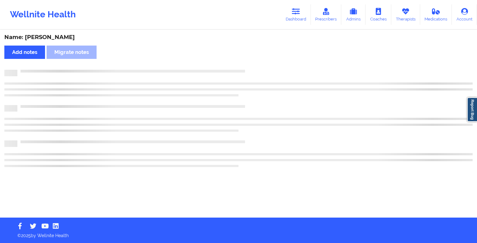
click at [248, 60] on div "Name: [PERSON_NAME] Add notes Migrate notes" at bounding box center [238, 123] width 477 height 187
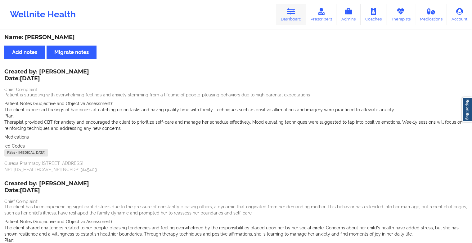
click at [284, 17] on link "Dashboard" at bounding box center [291, 14] width 30 height 20
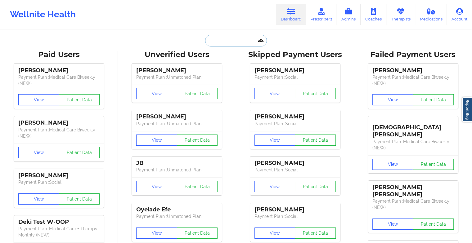
click at [228, 44] on input "text" at bounding box center [235, 41] width 61 height 12
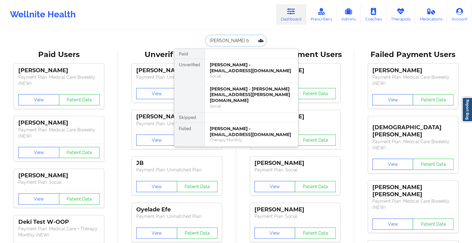
type input "[PERSON_NAME] bu"
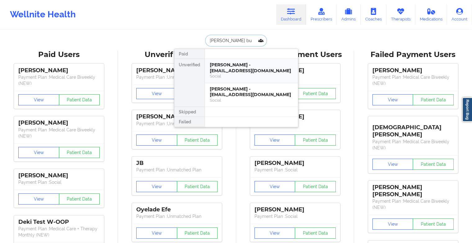
click at [250, 68] on div "[PERSON_NAME] - [EMAIL_ADDRESS][DOMAIN_NAME]" at bounding box center [251, 67] width 83 height 11
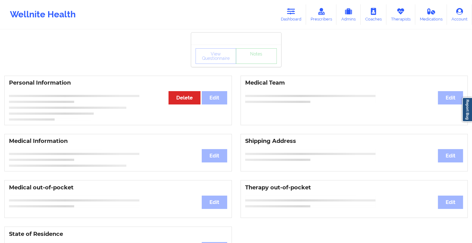
click at [262, 64] on div "View Questionnaire Notes" at bounding box center [236, 56] width 90 height 22
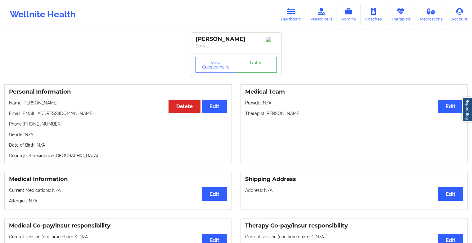
click at [262, 64] on link "Notes" at bounding box center [256, 65] width 41 height 16
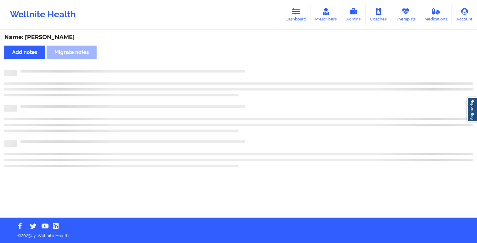
click at [262, 64] on div "Name: [PERSON_NAME] Add notes Migrate notes" at bounding box center [238, 123] width 477 height 187
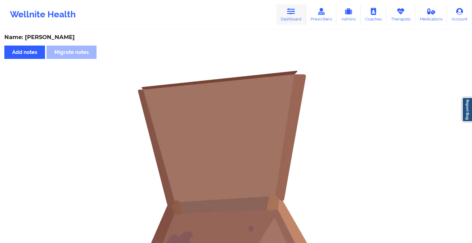
click at [290, 21] on link "Dashboard" at bounding box center [291, 14] width 30 height 20
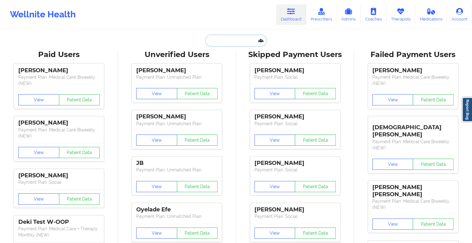
click at [240, 39] on input "text" at bounding box center [235, 41] width 61 height 12
type input "v"
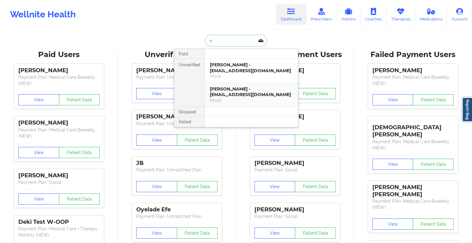
click at [251, 103] on div "Social" at bounding box center [251, 100] width 83 height 5
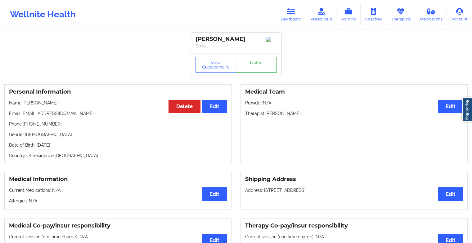
click at [268, 64] on link "Notes" at bounding box center [256, 65] width 41 height 16
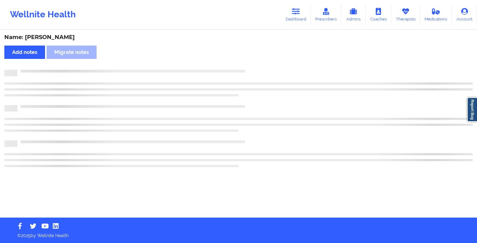
click at [298, 77] on div "Name: [PERSON_NAME] Add notes Migrate notes" at bounding box center [238, 123] width 477 height 187
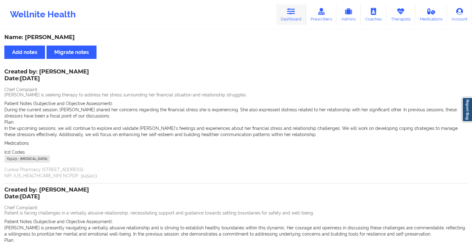
click at [283, 12] on link "Dashboard" at bounding box center [291, 14] width 30 height 20
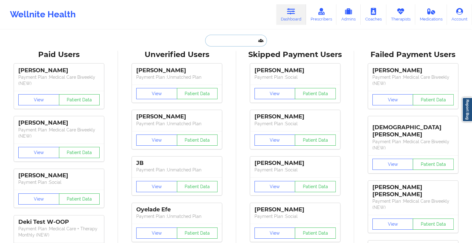
click at [232, 38] on input "text" at bounding box center [235, 41] width 61 height 12
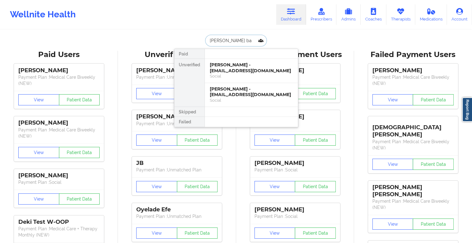
type input "[PERSON_NAME] bac"
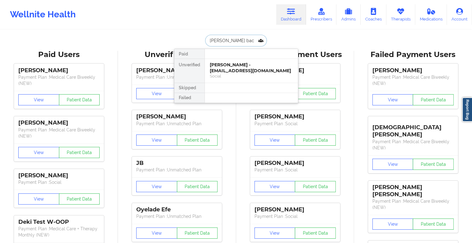
click at [249, 67] on div "[PERSON_NAME] - [EMAIL_ADDRESS][DOMAIN_NAME]" at bounding box center [251, 67] width 83 height 11
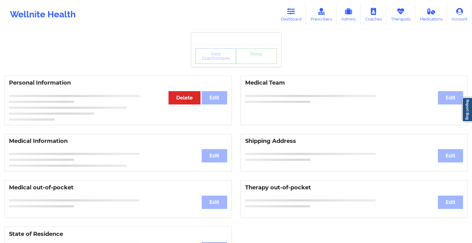
click at [258, 61] on div "View Questionnaire Notes" at bounding box center [236, 56] width 81 height 16
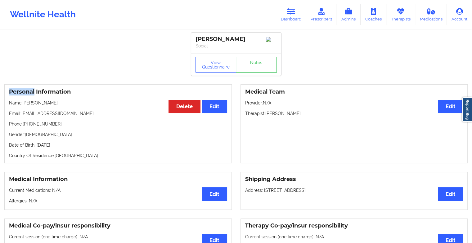
click at [258, 61] on div "View Questionnaire Notes" at bounding box center [236, 65] width 81 height 16
click at [258, 61] on link "Notes" at bounding box center [256, 65] width 41 height 16
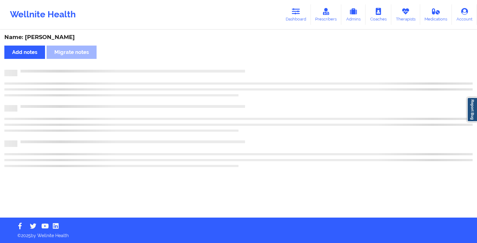
click at [258, 61] on div "Name: [PERSON_NAME] Add notes Migrate notes" at bounding box center [238, 123] width 477 height 187
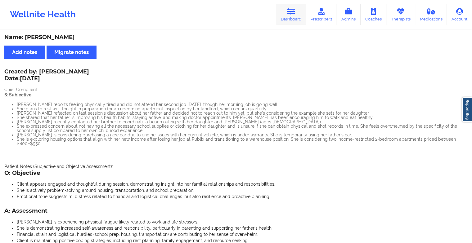
click at [287, 23] on link "Dashboard" at bounding box center [291, 14] width 30 height 20
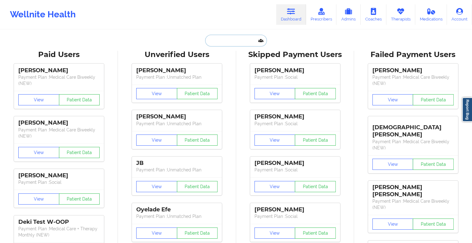
click at [239, 41] on input "text" at bounding box center [235, 41] width 61 height 12
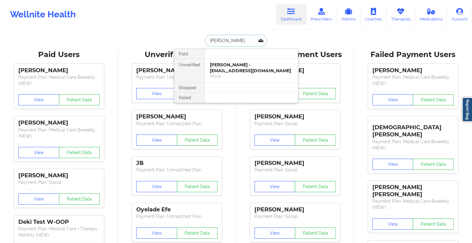
type input "[PERSON_NAME]"
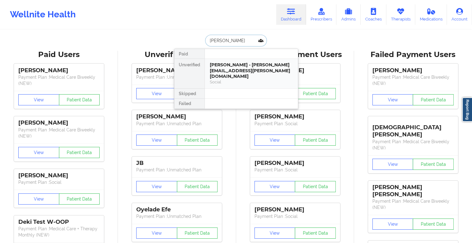
click at [247, 67] on div "[PERSON_NAME] - [PERSON_NAME][EMAIL_ADDRESS][PERSON_NAME][DOMAIN_NAME]" at bounding box center [251, 70] width 83 height 17
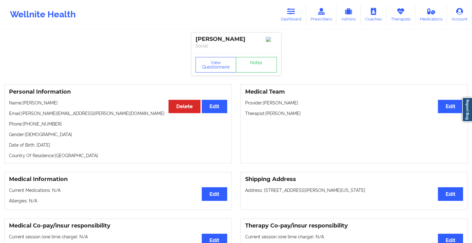
click at [259, 59] on div "View Questionnaire Notes" at bounding box center [236, 65] width 81 height 16
click at [259, 59] on link "Notes" at bounding box center [256, 65] width 41 height 16
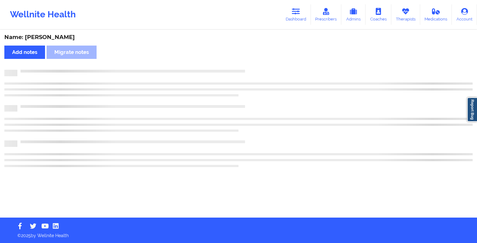
click at [259, 59] on div "Name: [PERSON_NAME] notes [PERSON_NAME] notes" at bounding box center [238, 123] width 477 height 187
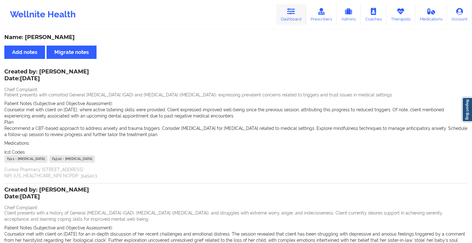
click at [291, 15] on icon at bounding box center [291, 11] width 8 height 7
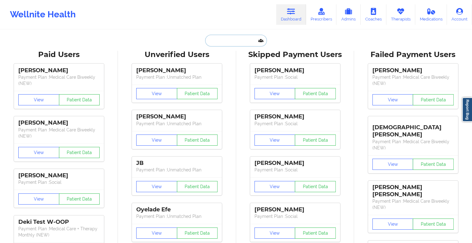
click at [237, 40] on input "text" at bounding box center [235, 41] width 61 height 12
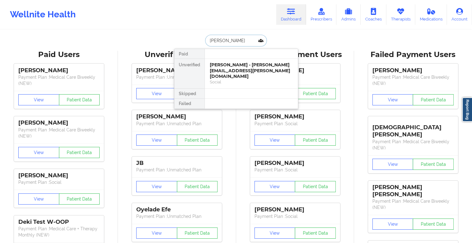
type input "[PERSON_NAME] l"
click at [240, 66] on div "[PERSON_NAME] L [PERSON_NAME] - [EMAIL_ADDRESS][DOMAIN_NAME]" at bounding box center [251, 70] width 83 height 17
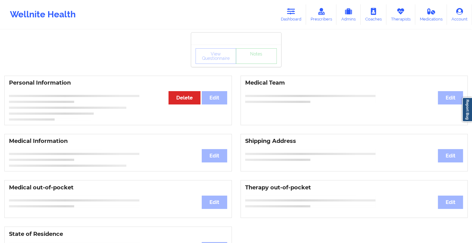
click at [254, 65] on div "View Questionnaire Notes" at bounding box center [236, 56] width 90 height 22
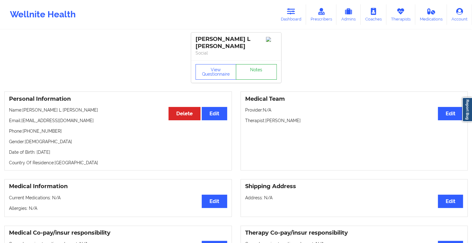
click at [254, 65] on link "Notes" at bounding box center [256, 72] width 41 height 16
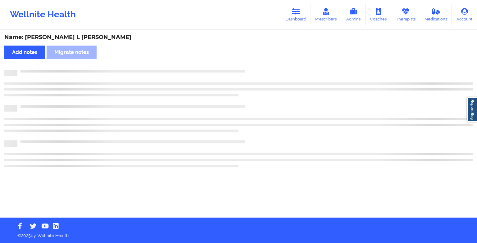
click at [254, 65] on div "Name: [PERSON_NAME] L [PERSON_NAME] Add notes Migrate notes" at bounding box center [238, 123] width 477 height 187
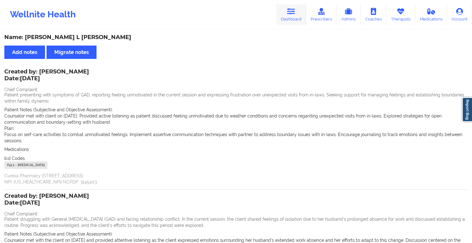
click at [287, 12] on link "Dashboard" at bounding box center [291, 14] width 30 height 20
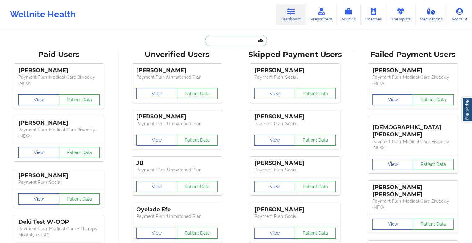
click at [231, 42] on input "text" at bounding box center [235, 41] width 61 height 12
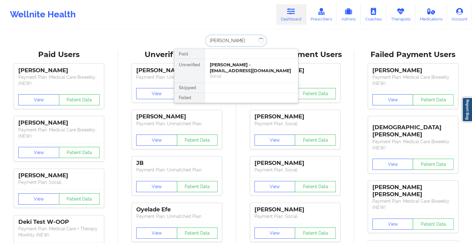
type input "[PERSON_NAME]"
click at [237, 71] on div "[PERSON_NAME] - [EMAIL_ADDRESS][DOMAIN_NAME]" at bounding box center [251, 67] width 83 height 11
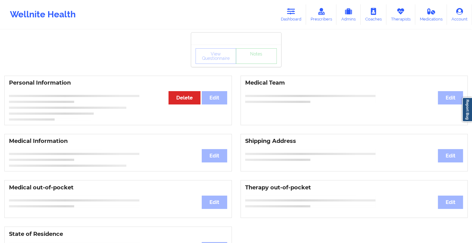
click at [248, 63] on div "View Questionnaire Notes" at bounding box center [236, 56] width 81 height 16
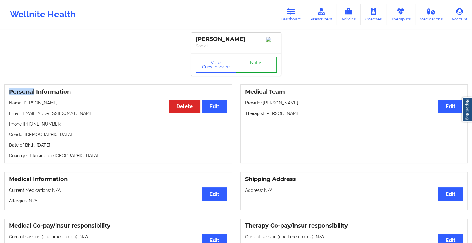
click at [248, 63] on link "Notes" at bounding box center [256, 65] width 41 height 16
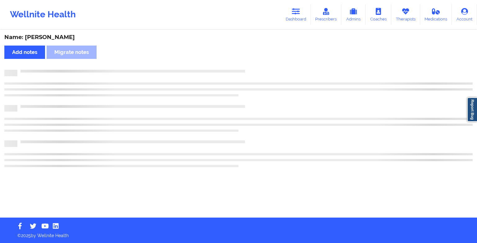
click at [248, 63] on div "Name: [PERSON_NAME] Add notes Migrate notes" at bounding box center [238, 123] width 477 height 187
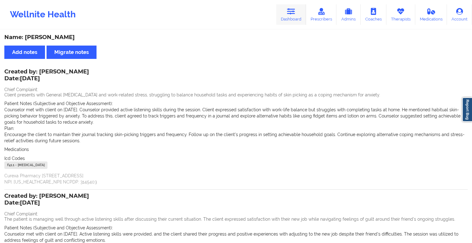
click at [290, 20] on link "Dashboard" at bounding box center [291, 14] width 30 height 20
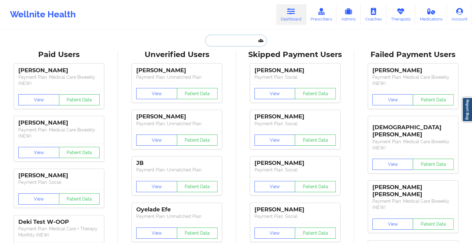
click at [234, 39] on input "text" at bounding box center [235, 41] width 61 height 12
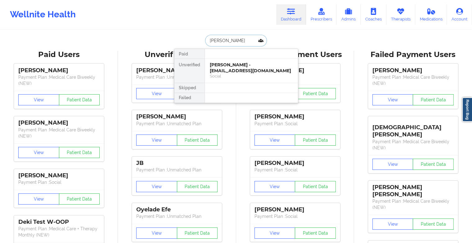
type input "[PERSON_NAME]"
click at [238, 69] on div "[PERSON_NAME] - [EMAIL_ADDRESS][DOMAIN_NAME]" at bounding box center [251, 67] width 83 height 11
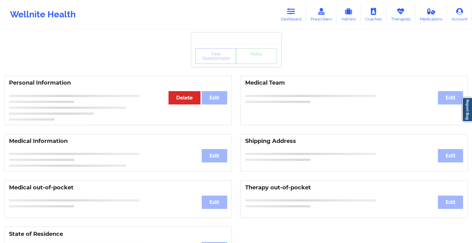
click at [254, 66] on div "View Questionnaire Notes" at bounding box center [236, 56] width 90 height 22
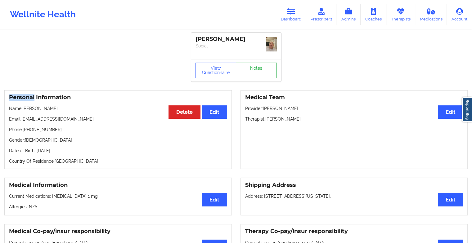
click at [254, 66] on link "Notes" at bounding box center [256, 71] width 41 height 16
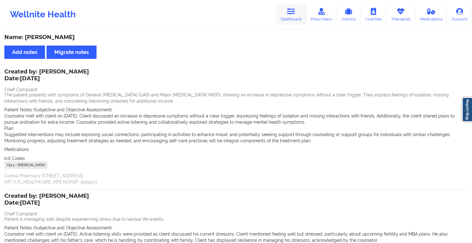
click at [295, 12] on icon at bounding box center [291, 11] width 8 height 7
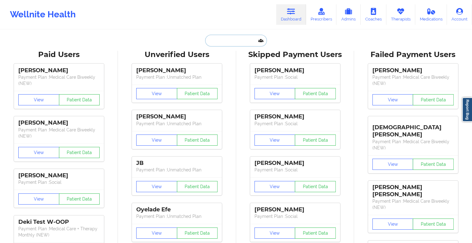
click at [230, 38] on input "text" at bounding box center [235, 41] width 61 height 12
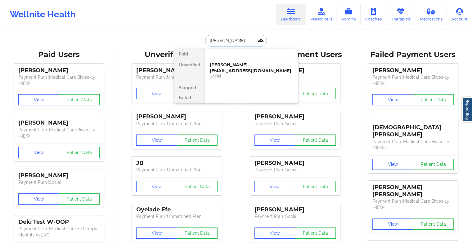
type input "[PERSON_NAME]"
click at [233, 70] on div "[PERSON_NAME] - [EMAIL_ADDRESS][DOMAIN_NAME]" at bounding box center [251, 67] width 83 height 11
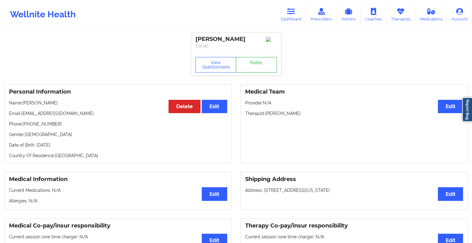
click at [251, 63] on link "Notes" at bounding box center [256, 65] width 41 height 16
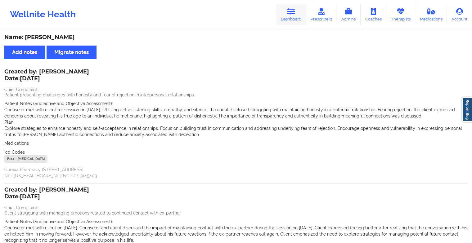
click at [297, 16] on link "Dashboard" at bounding box center [291, 14] width 30 height 20
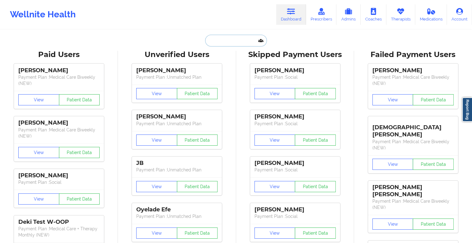
click at [217, 39] on input "text" at bounding box center [235, 41] width 61 height 12
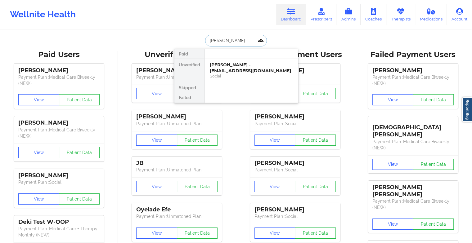
type input "[PERSON_NAME]"
click at [232, 61] on div "[PERSON_NAME] - [EMAIL_ADDRESS][DOMAIN_NAME] Social" at bounding box center [251, 71] width 93 height 24
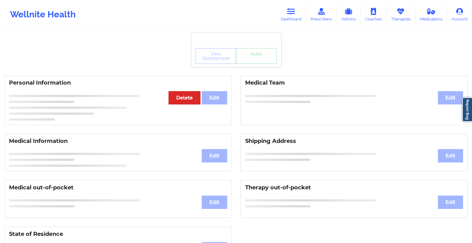
click at [252, 64] on div "View Questionnaire Notes" at bounding box center [236, 56] width 90 height 22
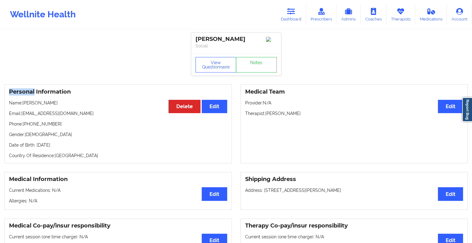
click at [252, 64] on div "View Questionnaire Notes" at bounding box center [236, 64] width 90 height 22
click at [258, 68] on link "Notes" at bounding box center [256, 65] width 41 height 16
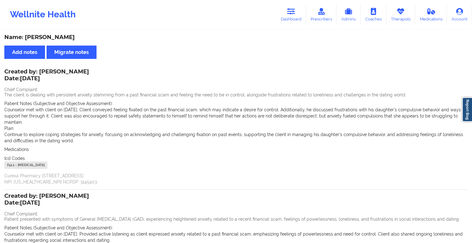
click at [290, 4] on div "Wellnite Health Dashboard Prescribers Admins Coaches Therapists Medications Acc…" at bounding box center [236, 14] width 472 height 25
click at [289, 11] on icon at bounding box center [291, 11] width 8 height 7
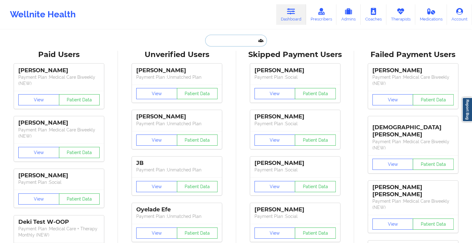
click at [232, 39] on input "text" at bounding box center [235, 41] width 61 height 12
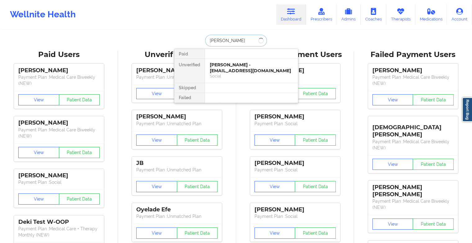
type input "[PERSON_NAME]"
click at [218, 68] on div "[PERSON_NAME] - [EMAIL_ADDRESS][DOMAIN_NAME]" at bounding box center [251, 67] width 83 height 11
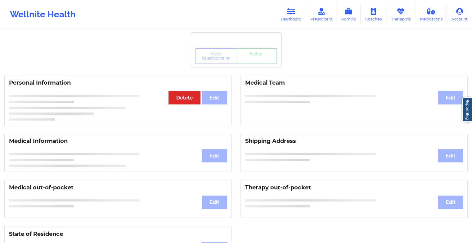
click at [255, 61] on div "View Questionnaire Notes" at bounding box center [236, 56] width 81 height 16
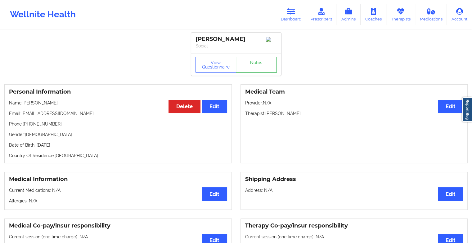
click at [255, 61] on link "Notes" at bounding box center [256, 65] width 41 height 16
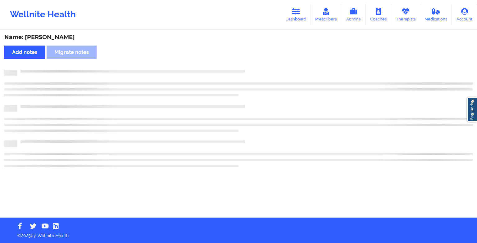
click at [255, 61] on div "Name: [PERSON_NAME] Add notes Migrate notes" at bounding box center [238, 123] width 477 height 187
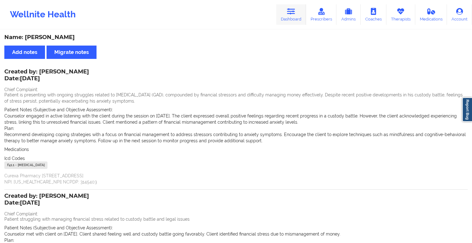
click at [292, 10] on icon at bounding box center [291, 11] width 8 height 7
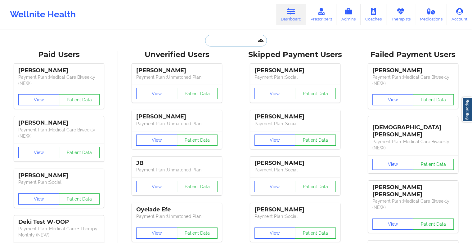
click at [235, 39] on input "text" at bounding box center [235, 41] width 61 height 12
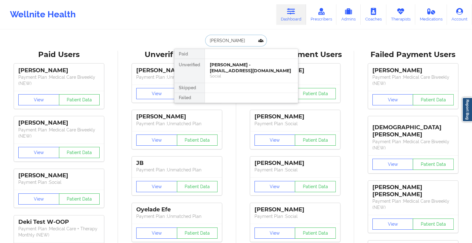
type input "[PERSON_NAME]"
click at [232, 71] on div "[PERSON_NAME] - [EMAIL_ADDRESS][DOMAIN_NAME]" at bounding box center [251, 67] width 83 height 11
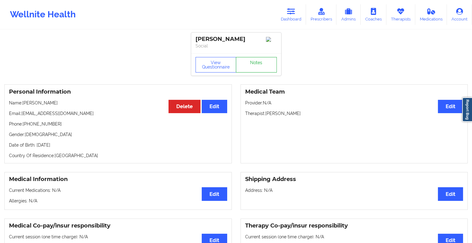
click at [255, 67] on link "Notes" at bounding box center [256, 65] width 41 height 16
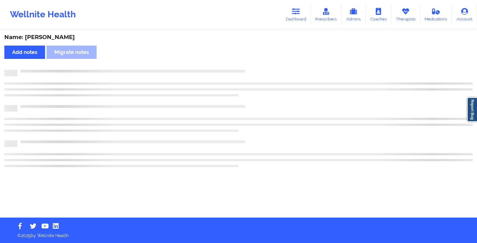
click at [255, 67] on div "Name: [PERSON_NAME] Add notes Migrate notes" at bounding box center [238, 123] width 477 height 187
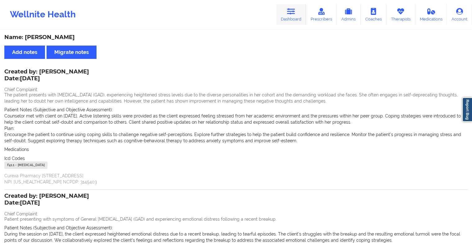
click at [294, 9] on icon at bounding box center [291, 11] width 8 height 7
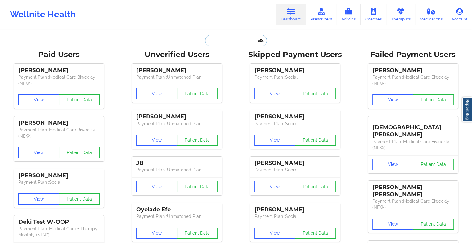
click at [233, 36] on input "text" at bounding box center [235, 41] width 61 height 12
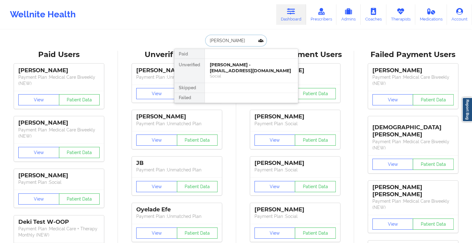
type input "[PERSON_NAME] l"
click at [241, 68] on div "[PERSON_NAME] L [PERSON_NAME] - [EMAIL_ADDRESS][DOMAIN_NAME]" at bounding box center [251, 70] width 83 height 17
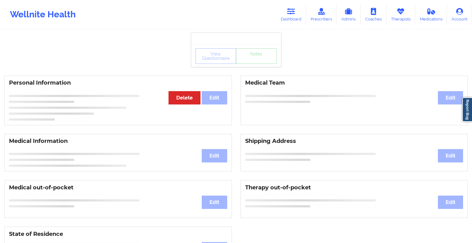
click at [258, 57] on div "View Questionnaire Notes" at bounding box center [236, 56] width 81 height 16
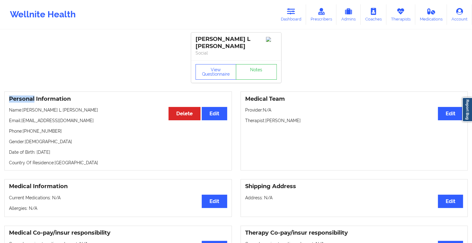
click at [258, 61] on div "View Questionnaire Notes" at bounding box center [236, 72] width 90 height 22
click at [246, 65] on link "Notes" at bounding box center [256, 72] width 41 height 16
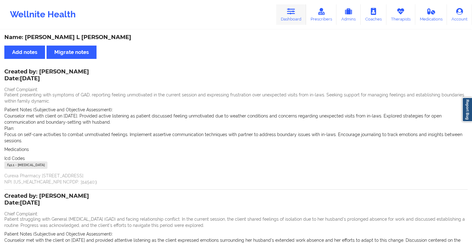
click at [295, 20] on link "Dashboard" at bounding box center [291, 14] width 30 height 20
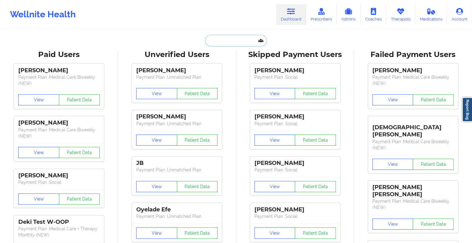
click at [233, 40] on input "text" at bounding box center [235, 41] width 61 height 12
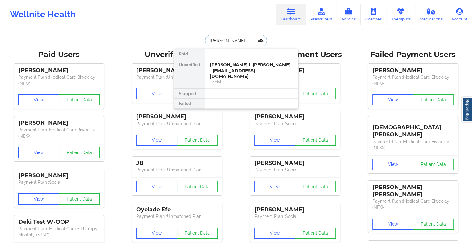
type input "[PERSON_NAME]"
click at [239, 69] on div "[PERSON_NAME] - [PERSON_NAME][EMAIL_ADDRESS][DOMAIN_NAME]" at bounding box center [251, 67] width 83 height 11
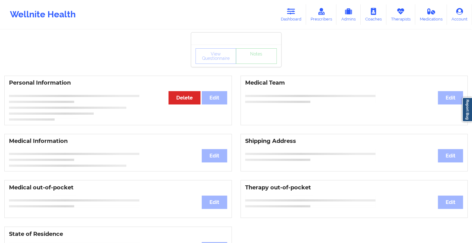
click at [254, 64] on div "View Questionnaire Notes" at bounding box center [236, 56] width 90 height 22
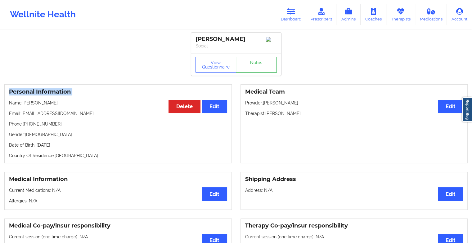
click at [254, 64] on link "Notes" at bounding box center [256, 65] width 41 height 16
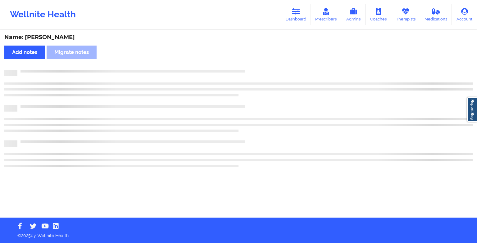
click at [254, 64] on div "Name: [PERSON_NAME] notes Migrate notes" at bounding box center [238, 123] width 477 height 187
